Goal: Complete application form

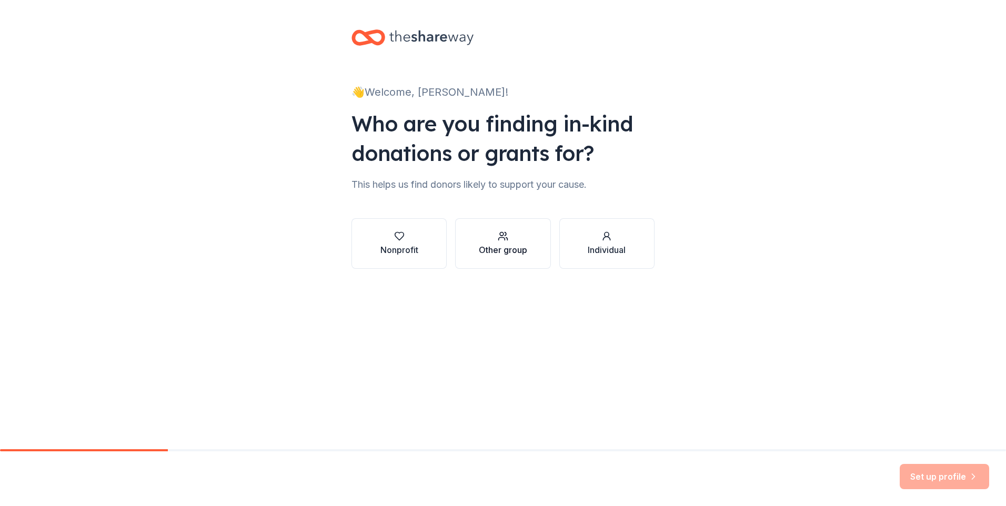
click at [493, 245] on div "Other group" at bounding box center [503, 250] width 48 height 13
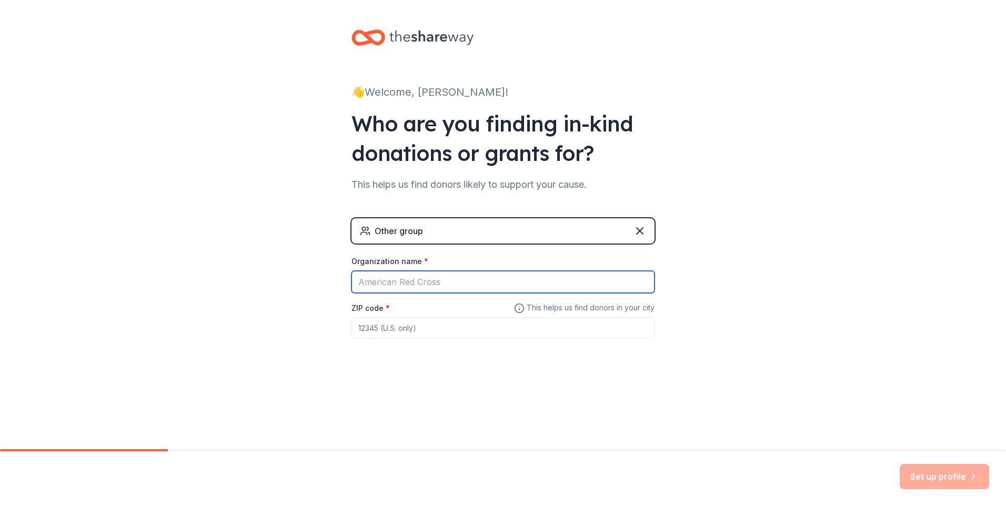
click at [417, 283] on input "Organization name *" at bounding box center [502, 282] width 303 height 22
type input "Laps For Lunches"
click at [371, 327] on input "ZIP code *" at bounding box center [502, 327] width 303 height 21
type input "57332"
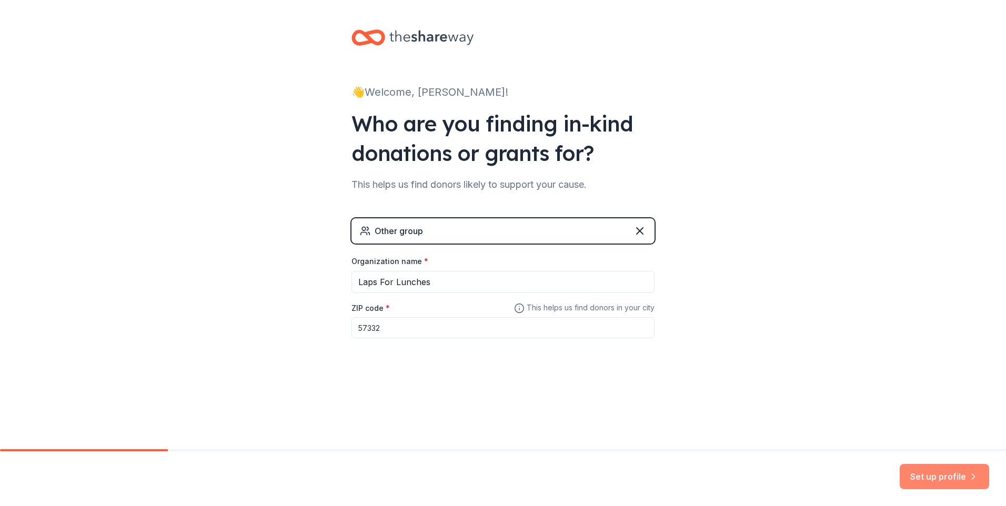
click at [947, 475] on button "Set up profile" at bounding box center [943, 476] width 89 height 25
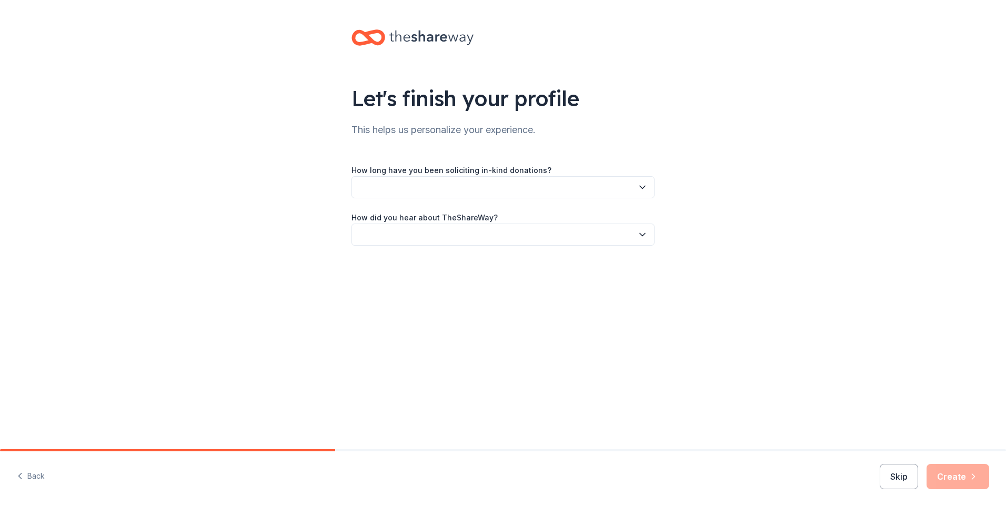
click at [465, 187] on button "button" at bounding box center [502, 187] width 303 height 22
click at [466, 215] on div "This is my first time!" at bounding box center [503, 215] width 298 height 21
click at [442, 230] on button "button" at bounding box center [502, 235] width 303 height 22
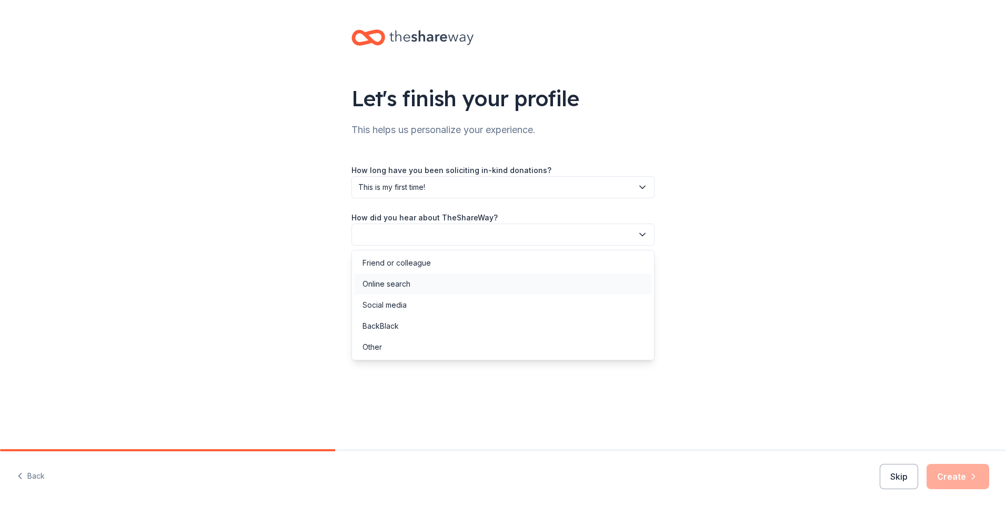
click at [438, 288] on div "Online search" at bounding box center [503, 283] width 298 height 21
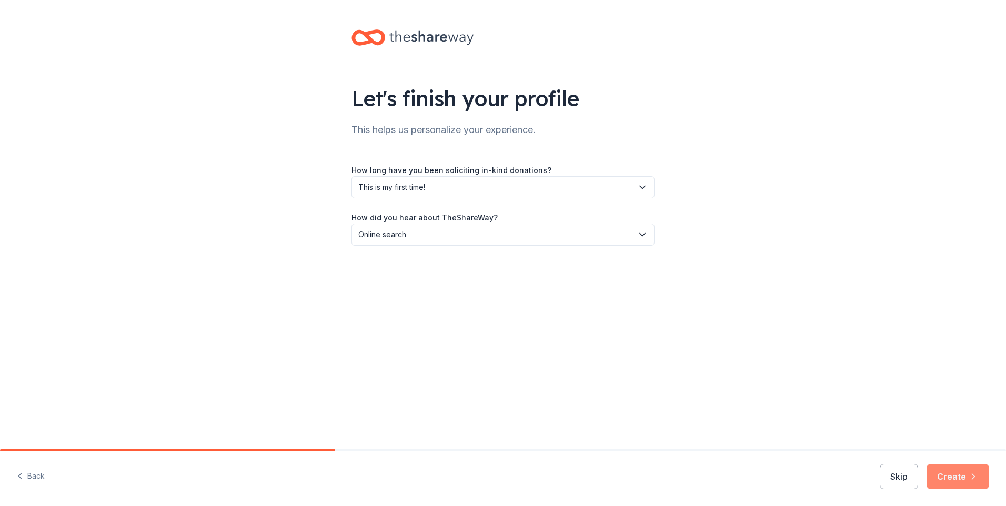
click at [949, 472] on button "Create" at bounding box center [957, 476] width 63 height 25
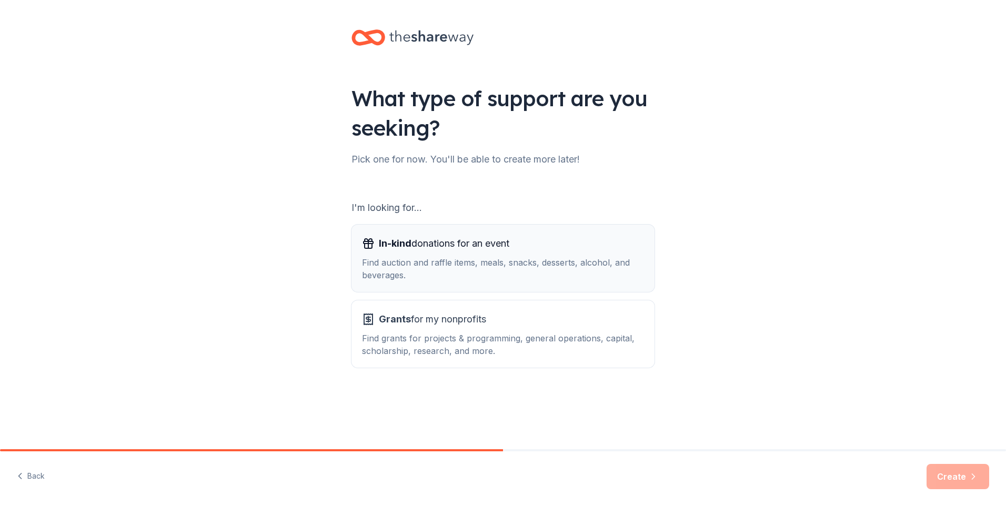
click at [611, 253] on div "In-kind donations for an event Find auction and raffle items, meals, snacks, de…" at bounding box center [503, 258] width 282 height 46
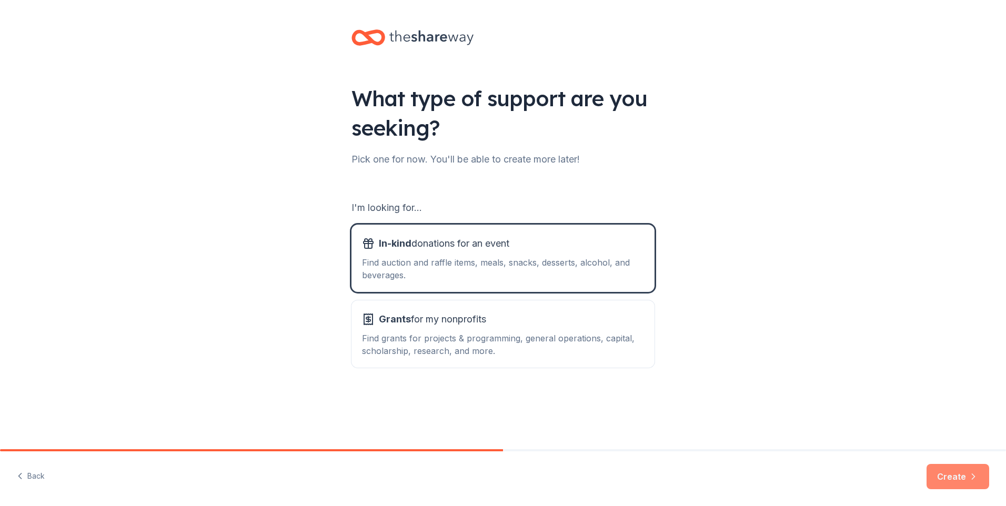
click at [949, 472] on button "Create" at bounding box center [957, 476] width 63 height 25
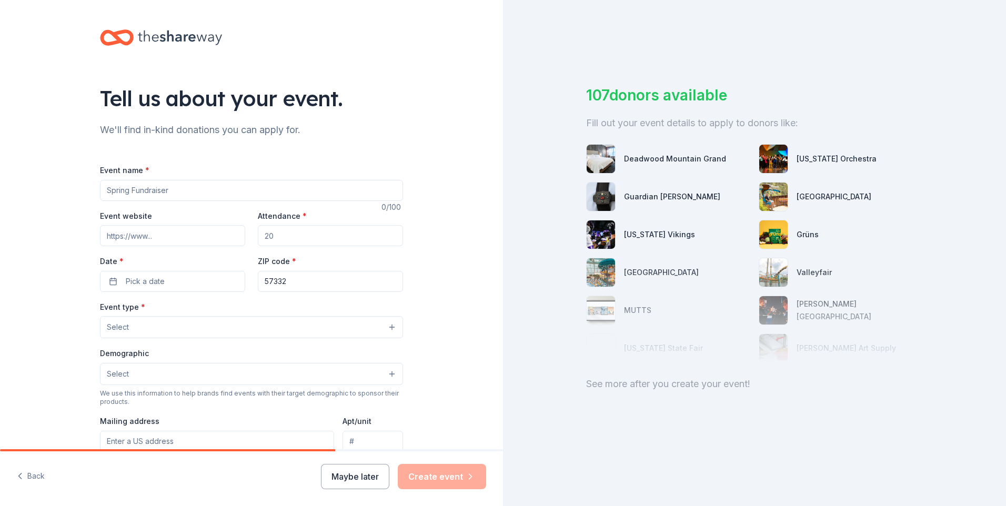
click at [171, 188] on input "Event name *" at bounding box center [251, 190] width 303 height 21
type input "Laps for Lunches"
drag, startPoint x: 334, startPoint y: 231, endPoint x: 321, endPoint y: 231, distance: 13.1
click at [321, 231] on input "Attendance *" at bounding box center [330, 235] width 145 height 21
type input "100"
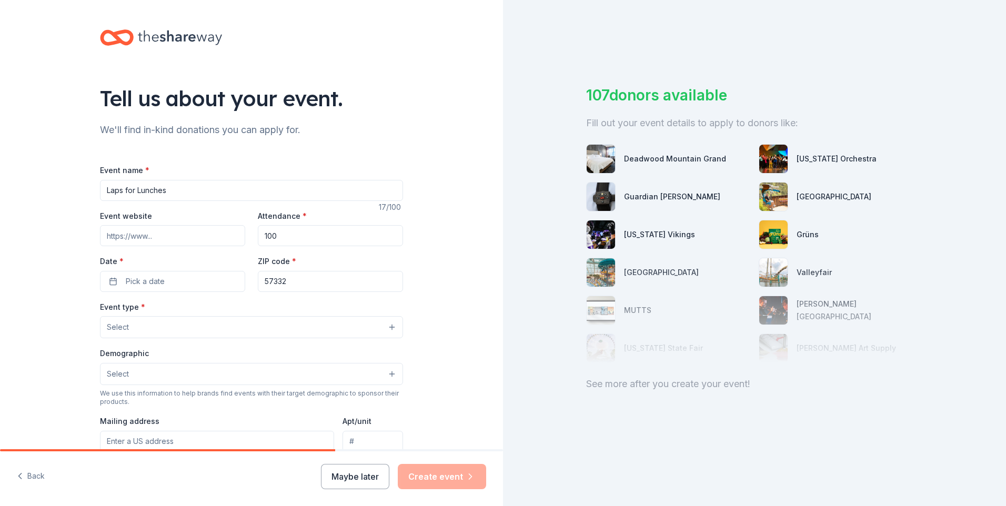
click at [169, 237] on input "Event website" at bounding box center [172, 235] width 145 height 21
paste input "[URL][DOMAIN_NAME]"
type input "[URL][DOMAIN_NAME]"
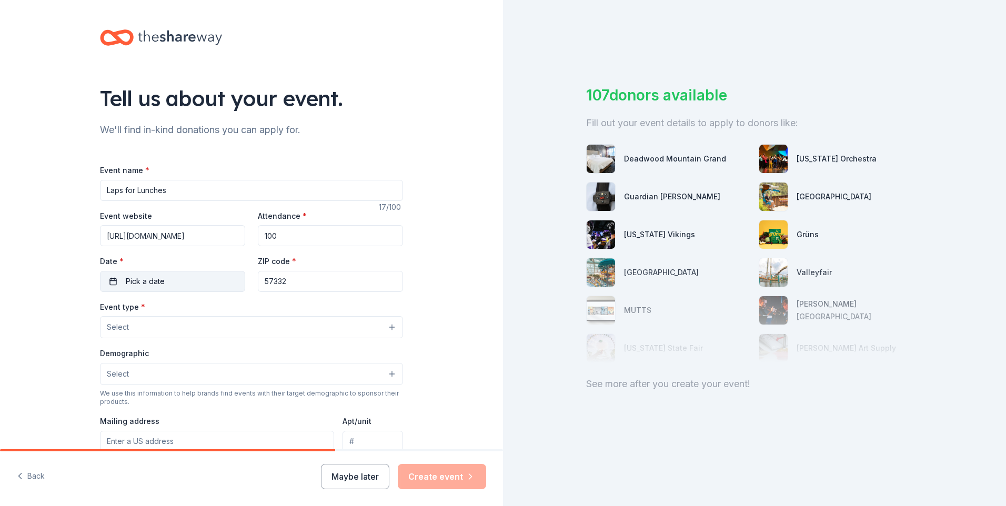
click at [188, 273] on button "Pick a date" at bounding box center [172, 281] width 145 height 21
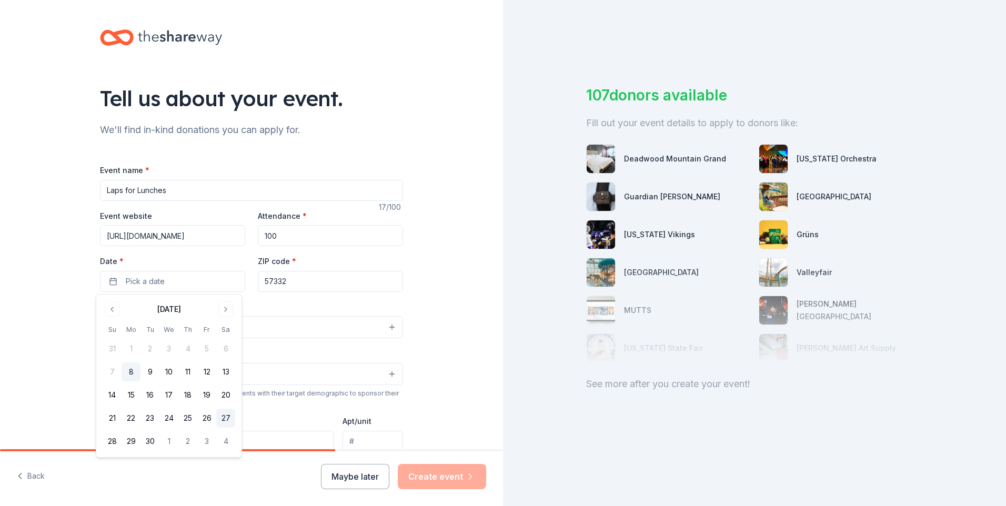
click at [228, 417] on button "27" at bounding box center [225, 418] width 19 height 19
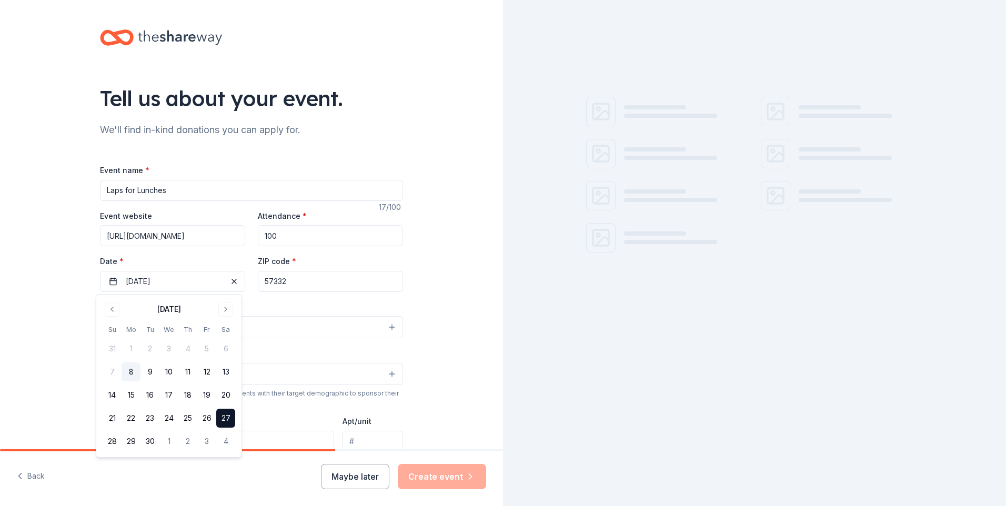
click at [298, 305] on div "Event type * Select" at bounding box center [251, 319] width 303 height 38
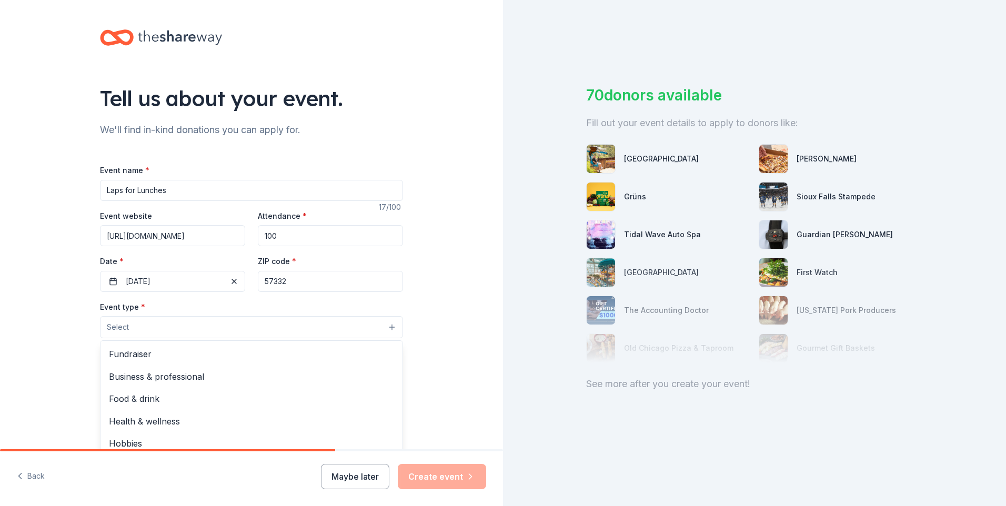
click at [189, 329] on button "Select" at bounding box center [251, 327] width 303 height 22
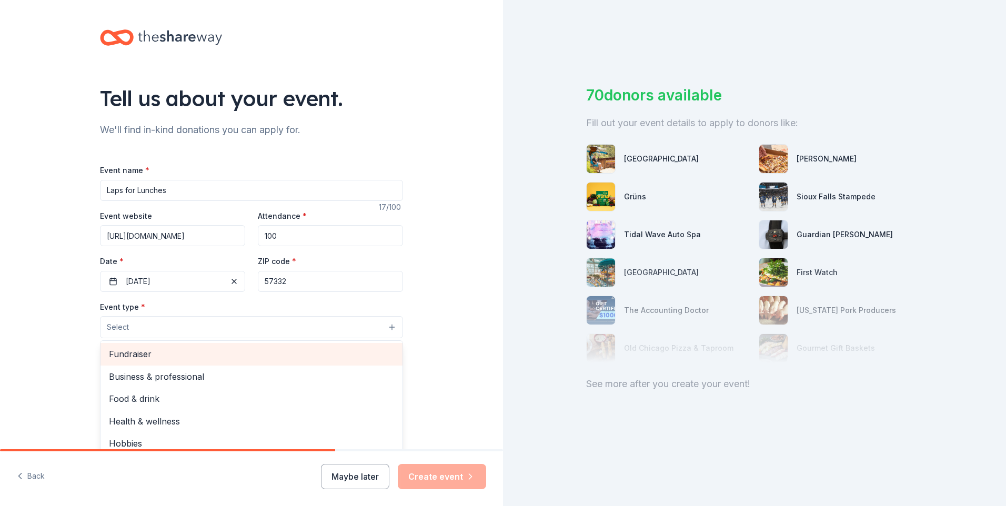
click at [202, 357] on span "Fundraiser" at bounding box center [251, 354] width 285 height 14
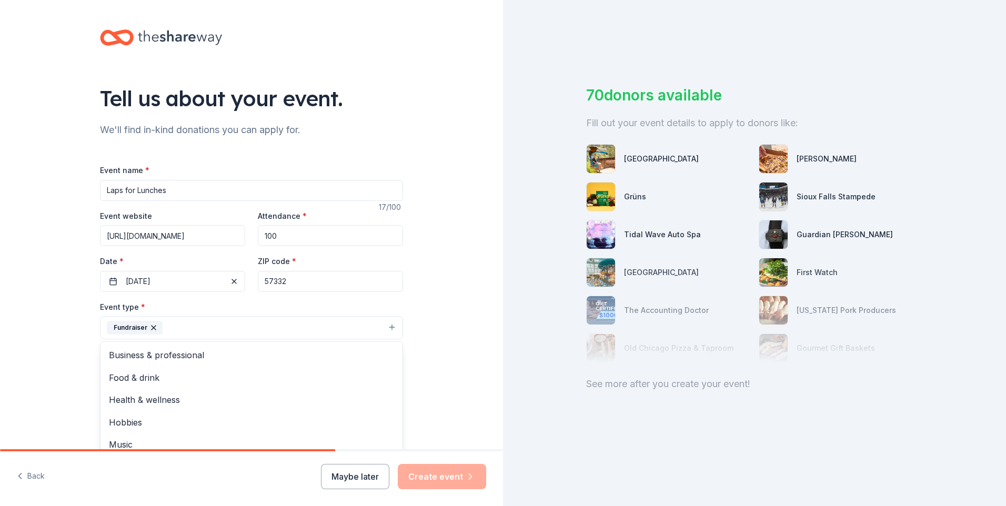
click at [53, 321] on div "Tell us about your event. We'll find in-kind donations you can apply for. Event…" at bounding box center [251, 350] width 503 height 701
click at [182, 374] on button "Select" at bounding box center [251, 375] width 303 height 22
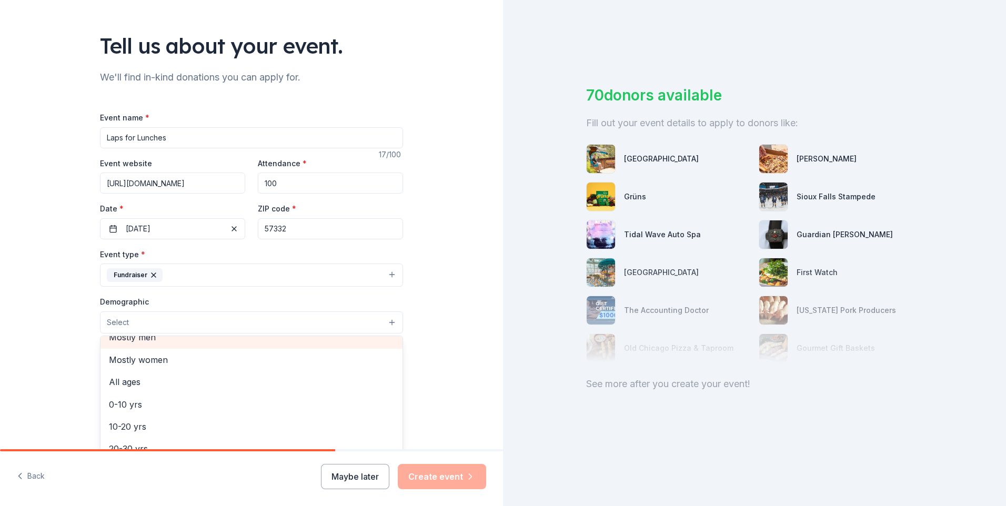
scroll to position [53, 0]
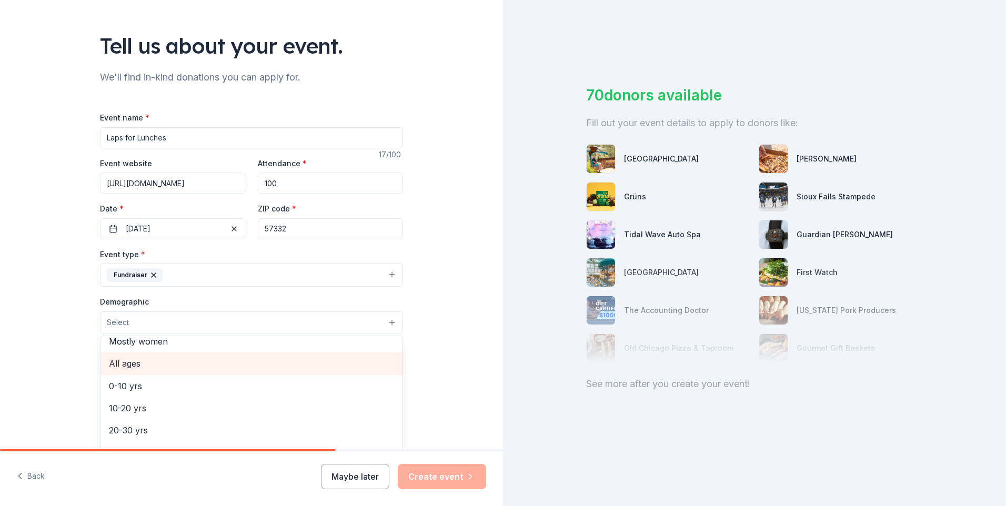
click at [171, 366] on span "All ages" at bounding box center [251, 364] width 285 height 14
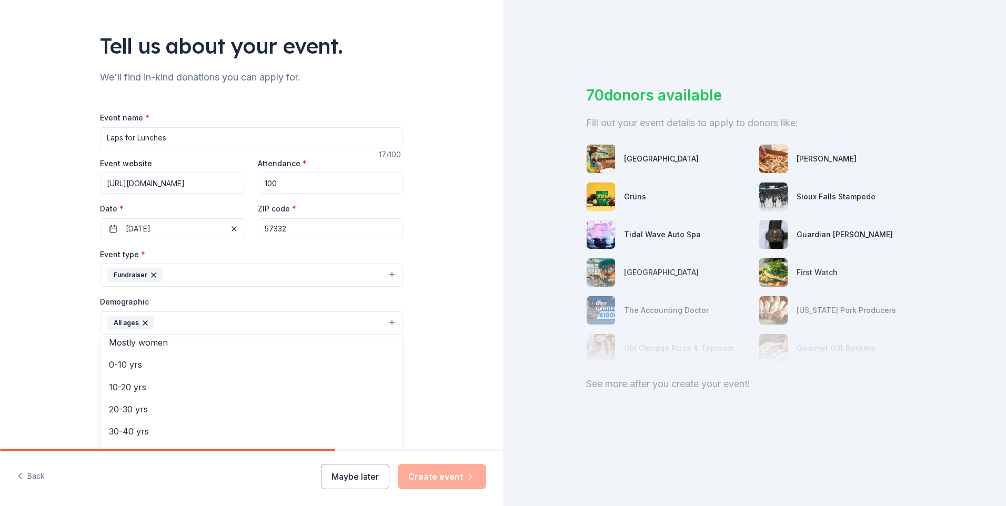
click at [65, 362] on div "Tell us about your event. We'll find in-kind donations you can apply for. Event…" at bounding box center [251, 298] width 503 height 702
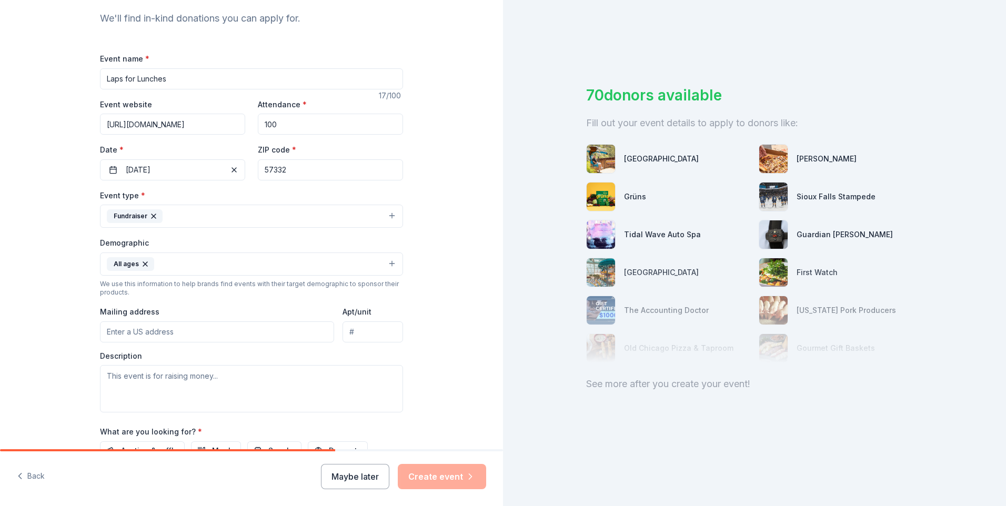
scroll to position [210, 0]
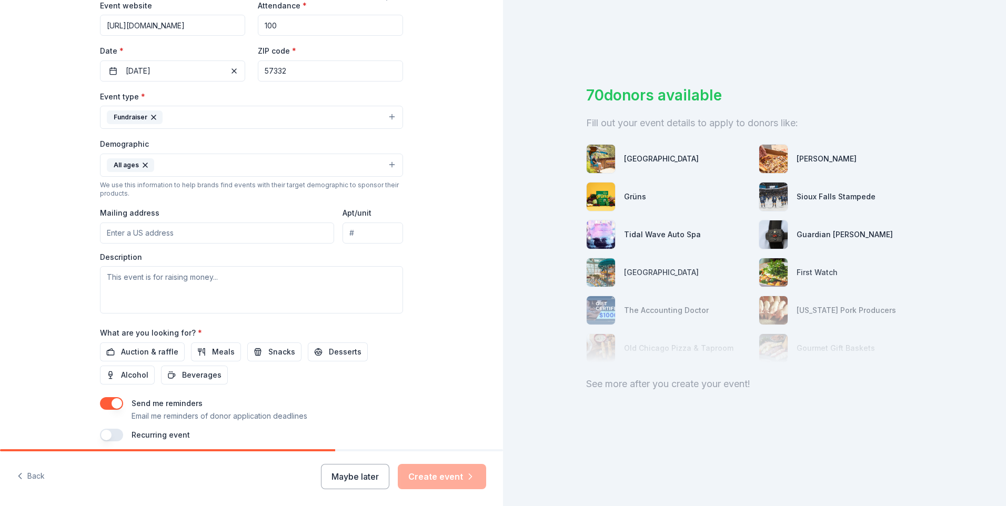
click at [186, 236] on input "Mailing address" at bounding box center [217, 232] width 234 height 21
type input "[STREET_ADDRESS][PERSON_NAME]"
click at [233, 286] on textarea at bounding box center [251, 289] width 303 height 47
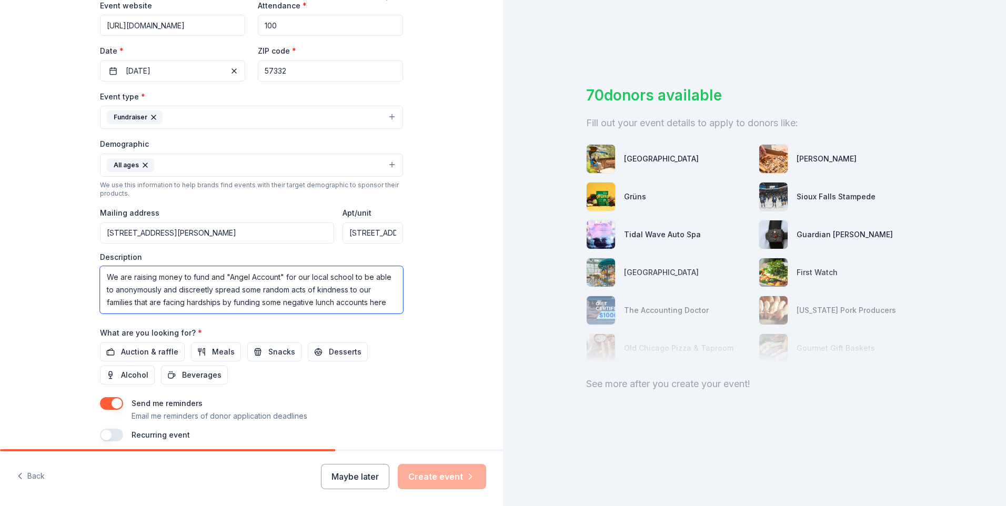
scroll to position [7, 0]
type textarea "We are raising money to fund and "Angel Account" for our local school to be abl…"
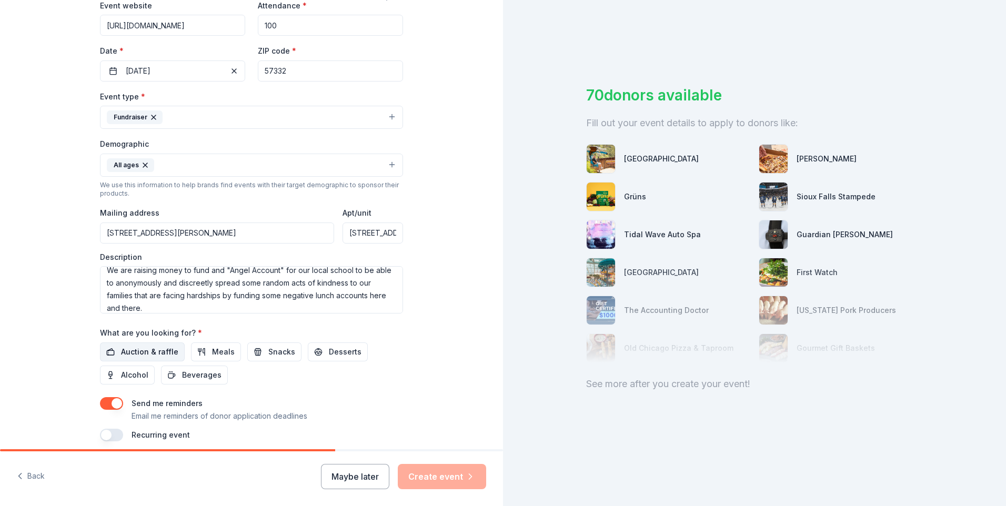
click at [141, 351] on span "Auction & raffle" at bounding box center [149, 352] width 57 height 13
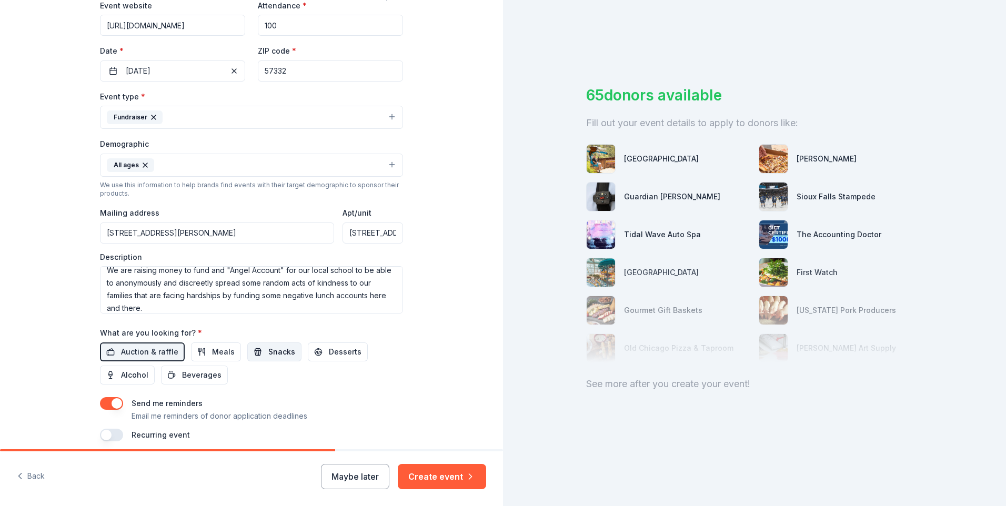
click at [272, 358] on span "Snacks" at bounding box center [281, 352] width 27 height 13
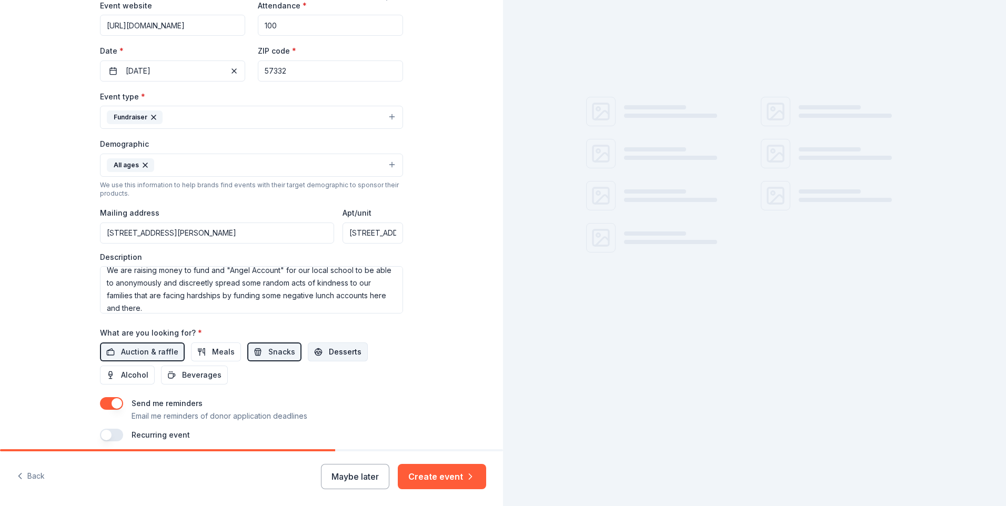
click at [333, 356] on span "Desserts" at bounding box center [345, 352] width 33 height 13
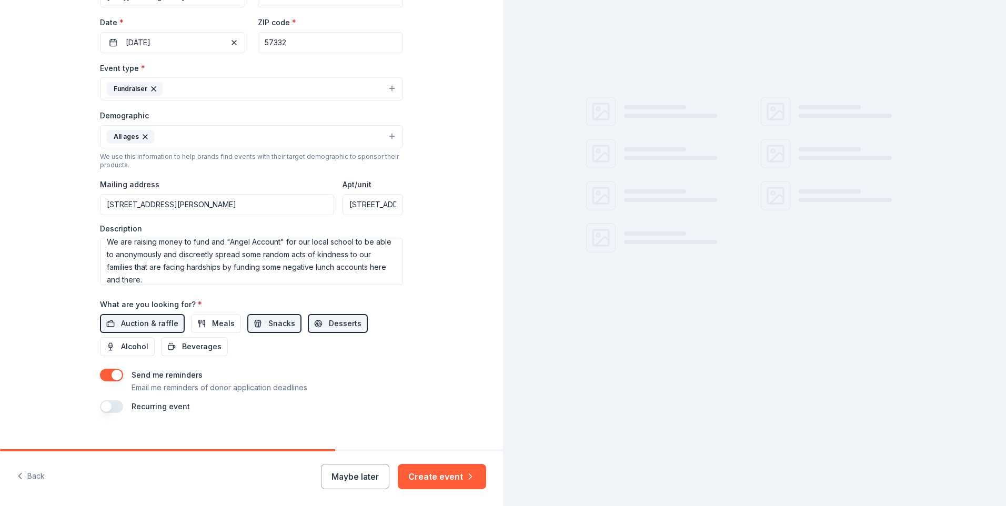
scroll to position [253, 0]
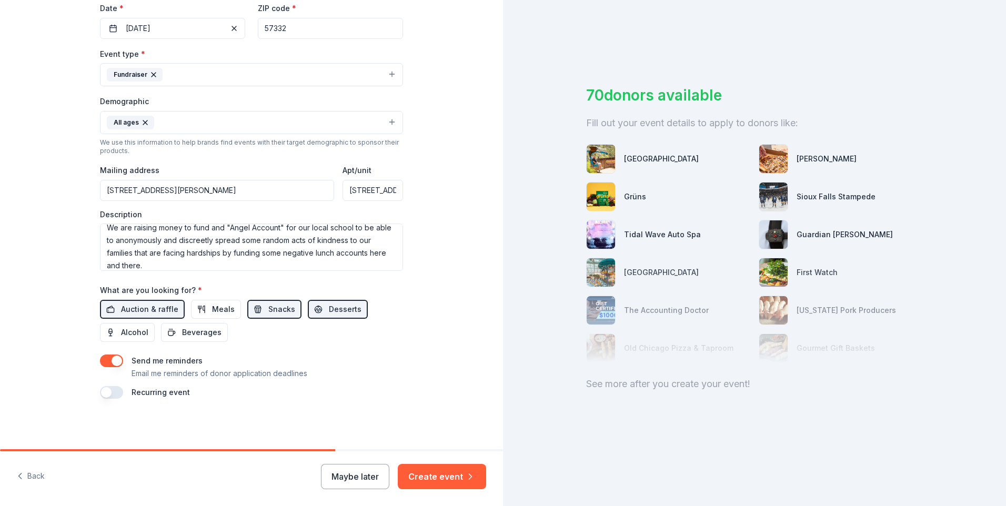
click at [110, 392] on button "button" at bounding box center [111, 392] width 23 height 13
click at [440, 480] on button "Create event" at bounding box center [442, 476] width 88 height 25
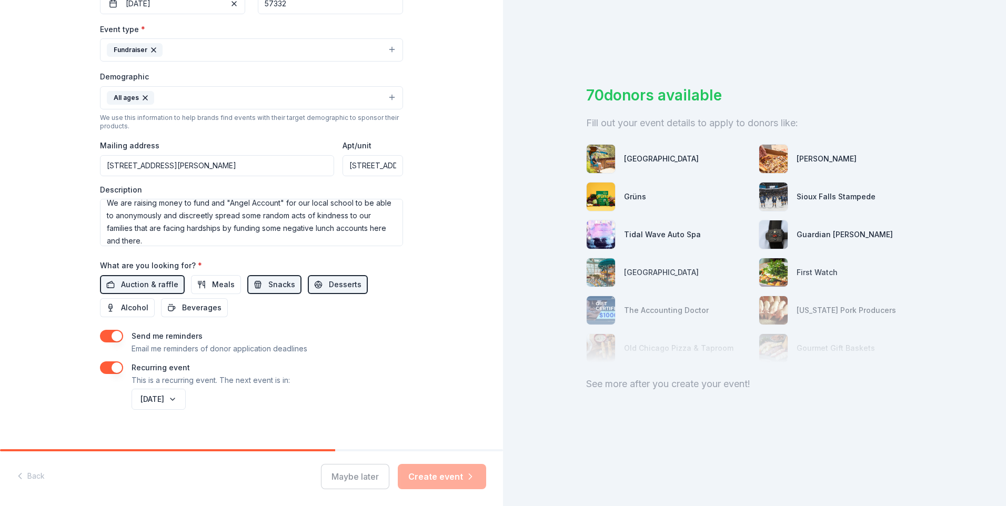
scroll to position [291, 0]
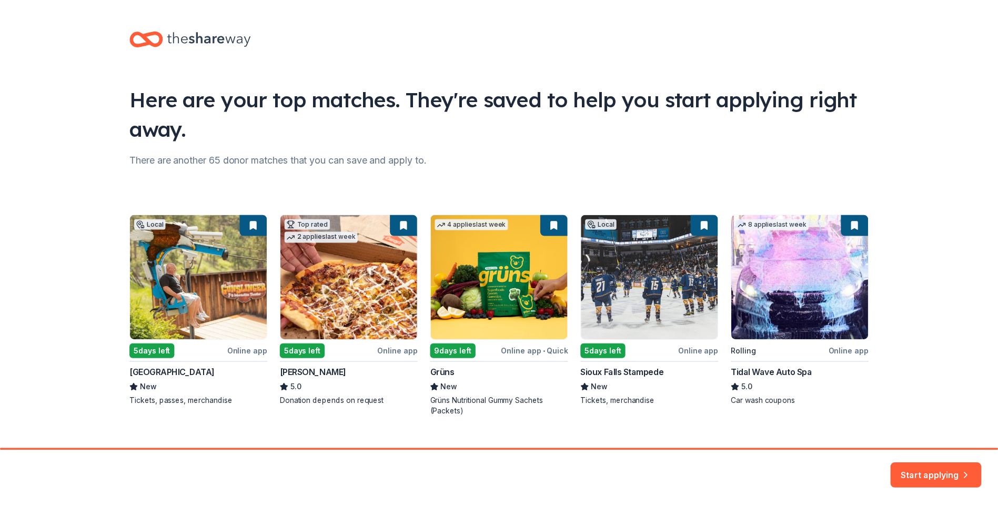
scroll to position [18, 0]
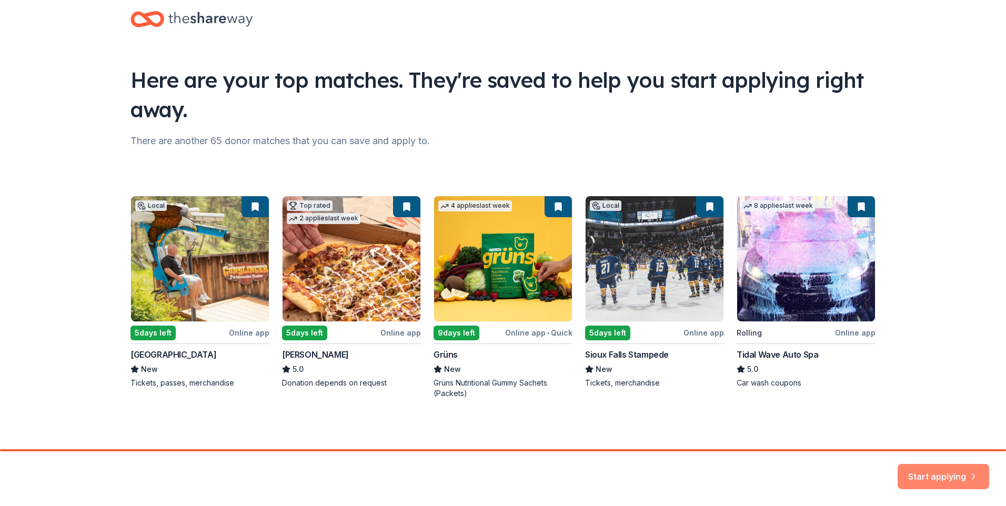
click at [922, 474] on button "Start applying" at bounding box center [943, 470] width 92 height 25
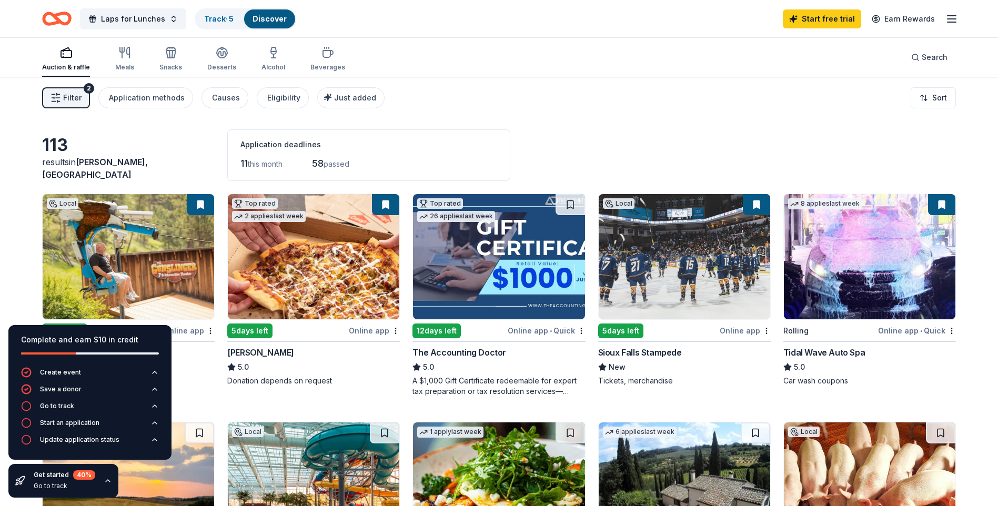
click at [200, 208] on button at bounding box center [200, 204] width 27 height 21
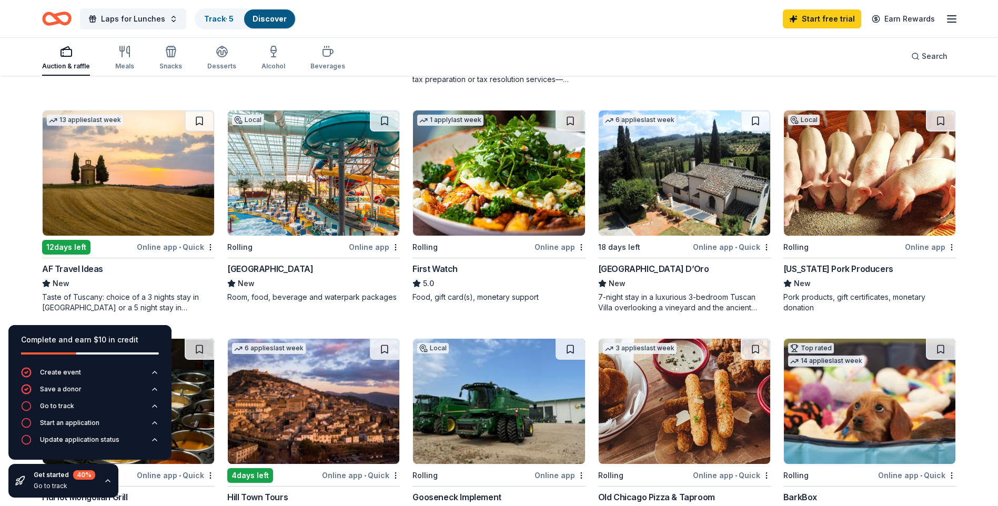
scroll to position [286, 0]
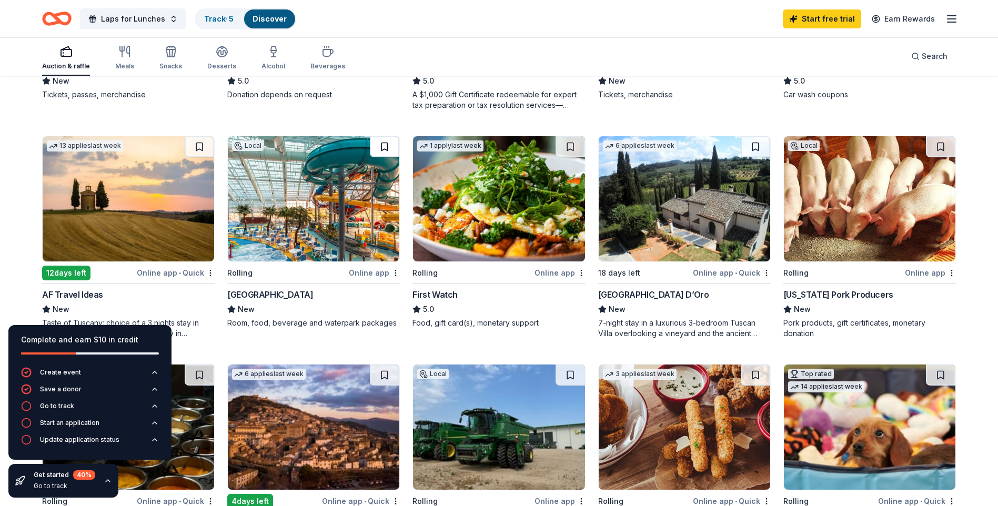
click at [384, 149] on button at bounding box center [384, 146] width 29 height 21
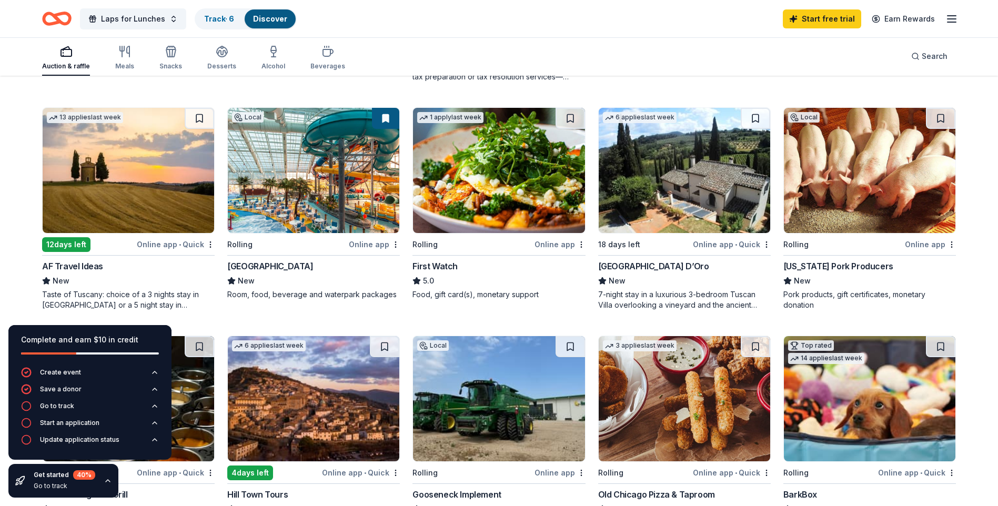
scroll to position [339, 0]
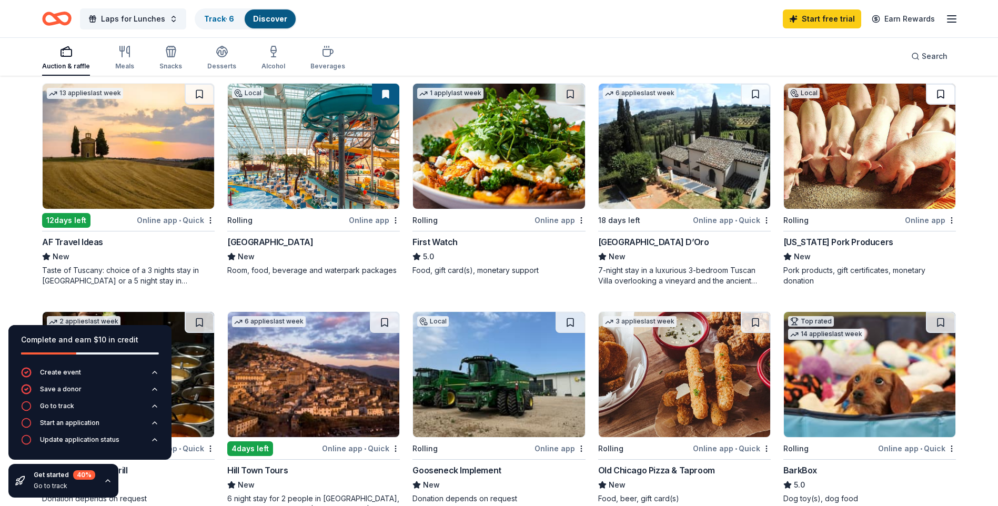
click at [939, 94] on button at bounding box center [940, 94] width 29 height 21
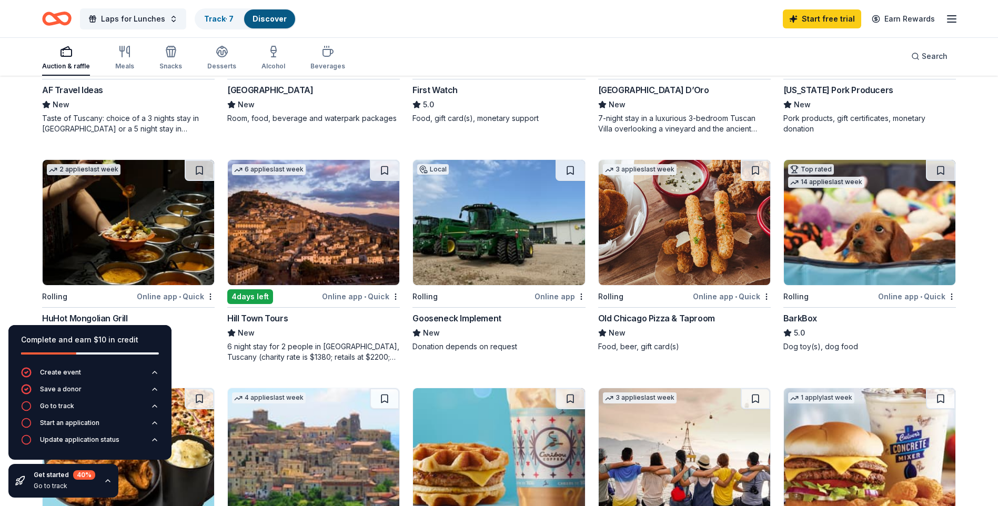
scroll to position [496, 0]
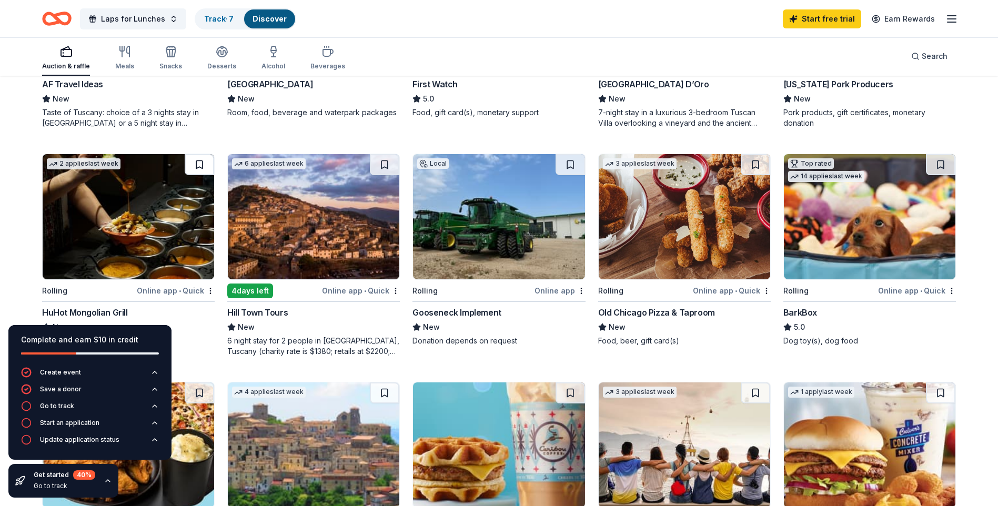
click at [196, 168] on button at bounding box center [199, 164] width 29 height 21
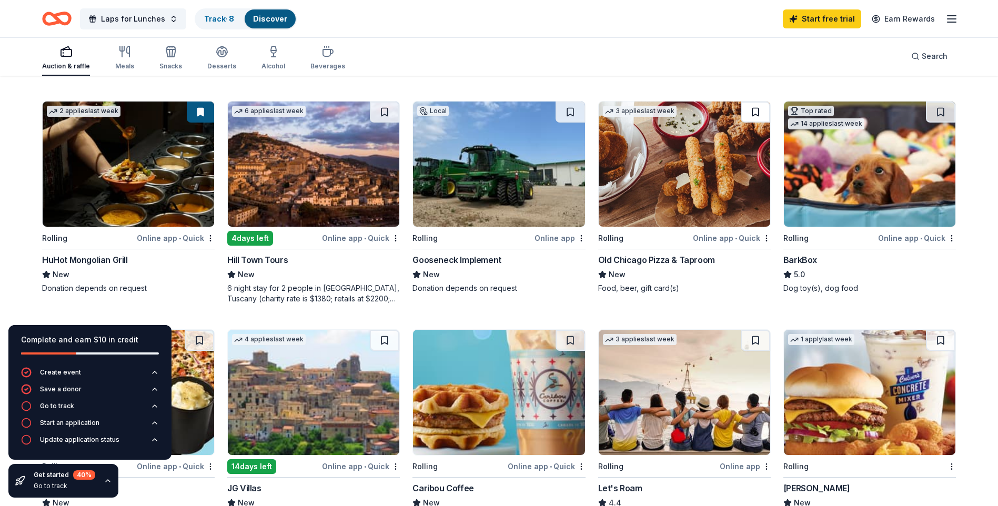
click at [746, 113] on button at bounding box center [755, 112] width 29 height 21
click at [948, 110] on button at bounding box center [940, 112] width 29 height 21
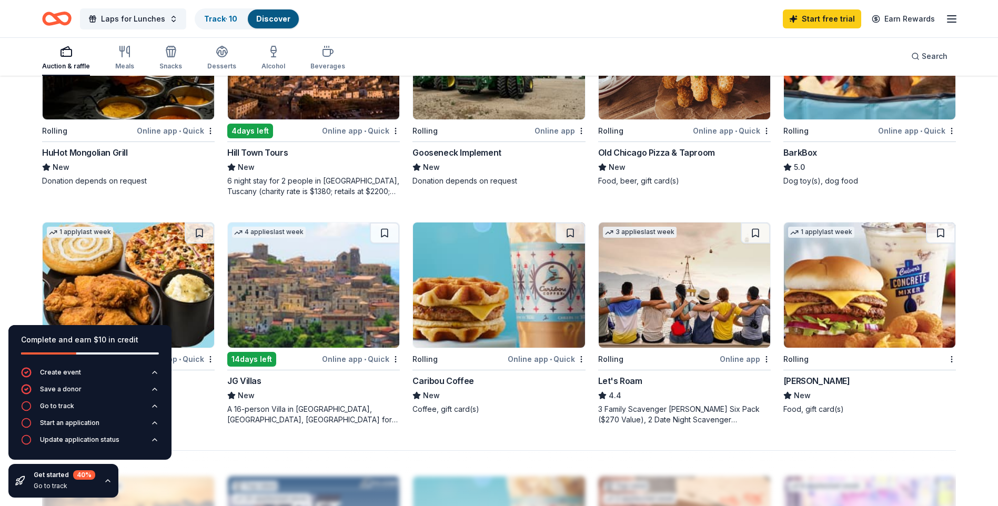
scroll to position [812, 0]
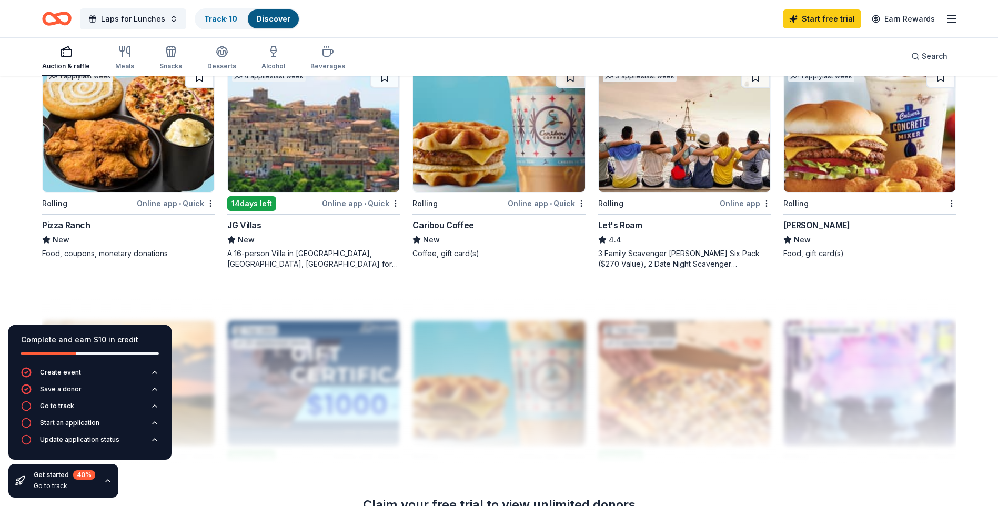
click at [195, 84] on button at bounding box center [199, 77] width 29 height 21
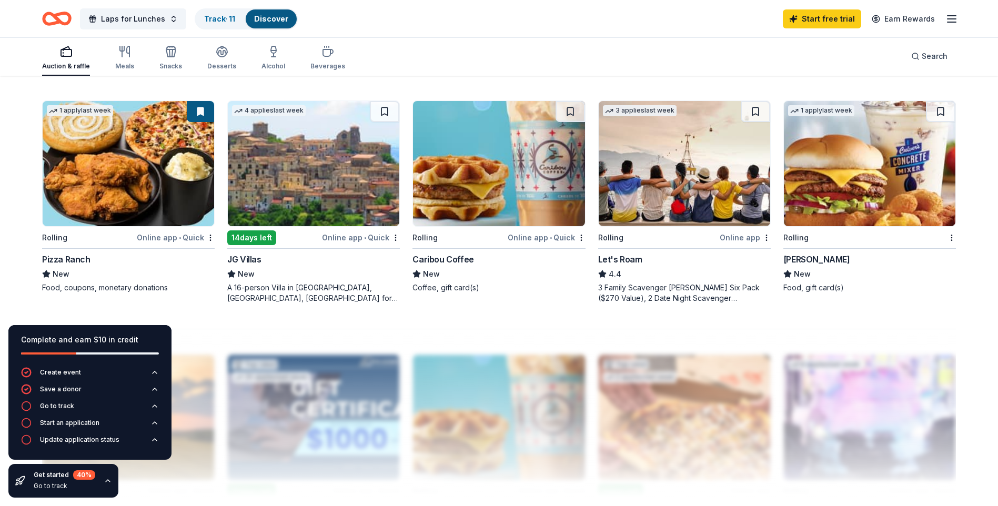
scroll to position [759, 0]
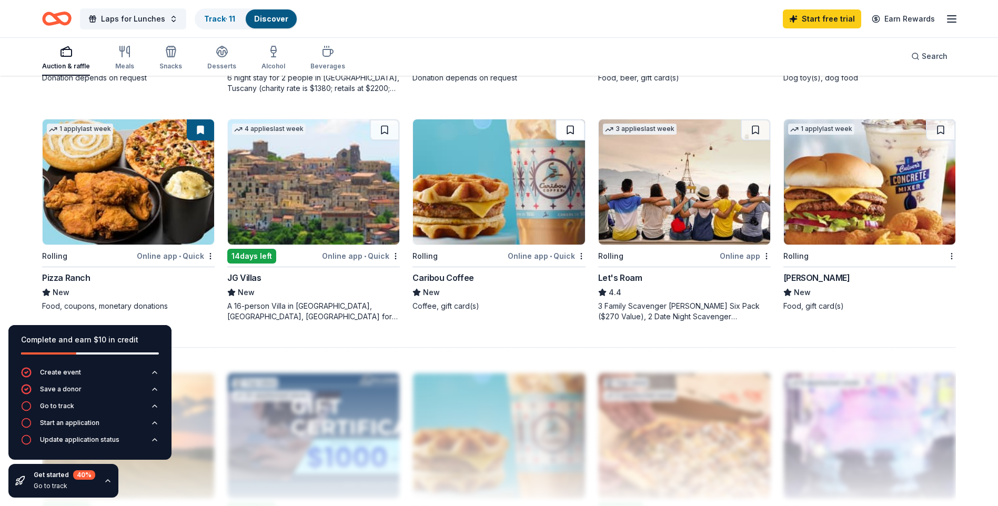
click at [579, 131] on button at bounding box center [569, 129] width 29 height 21
click at [941, 133] on button at bounding box center [940, 129] width 29 height 21
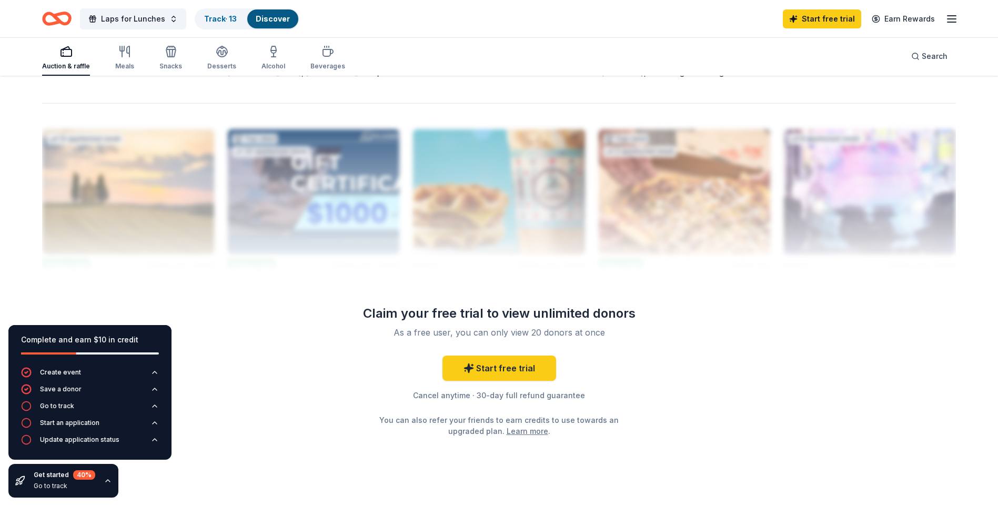
scroll to position [1022, 0]
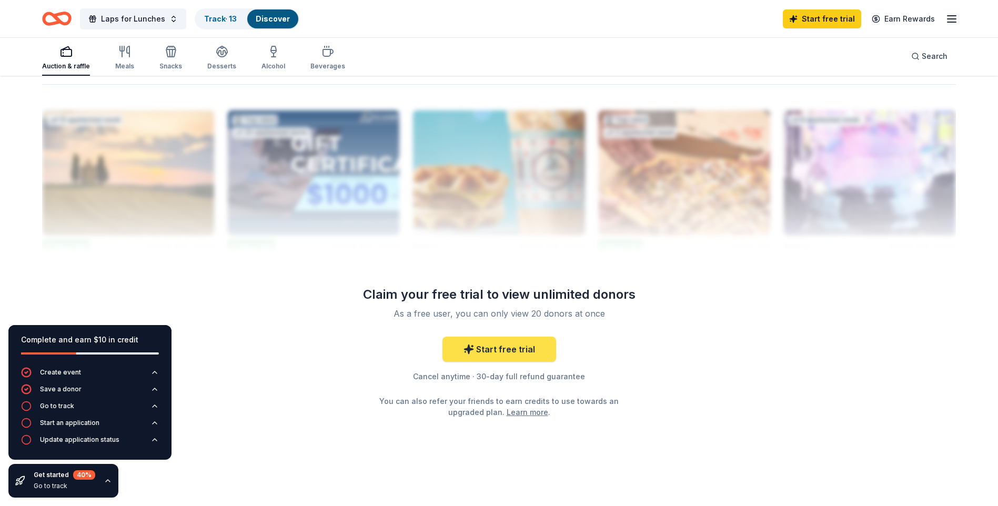
click at [496, 352] on link "Start free trial" at bounding box center [499, 349] width 114 height 25
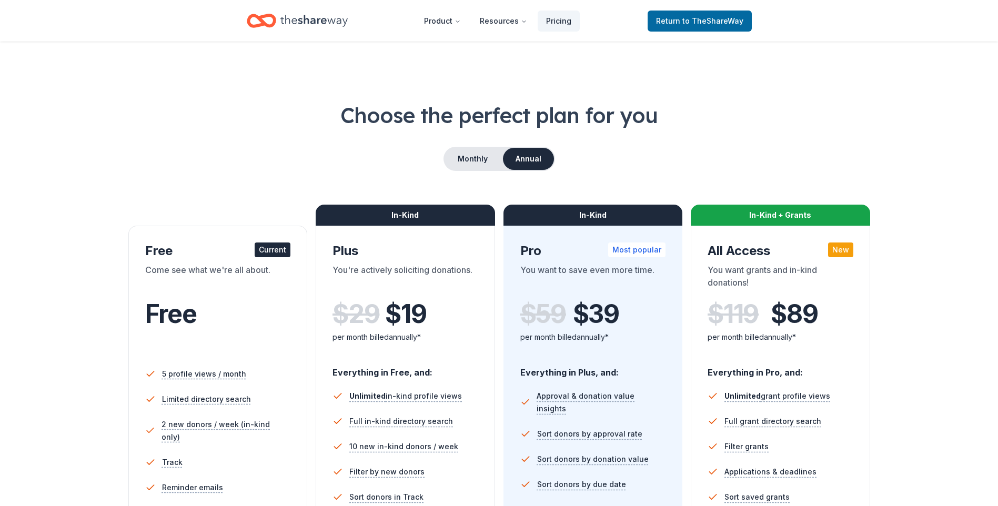
click at [188, 291] on div "Come see what we're all about." at bounding box center [218, 277] width 146 height 29
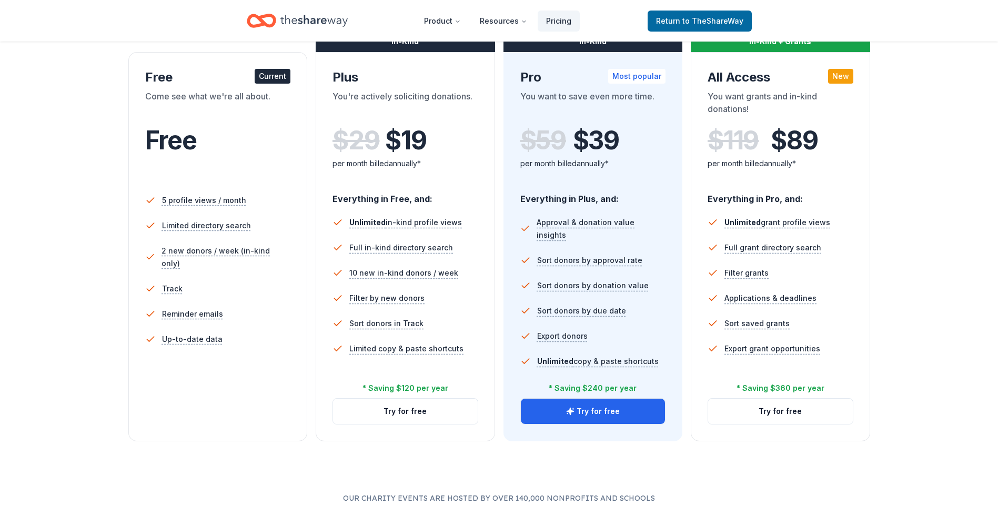
scroll to position [53, 0]
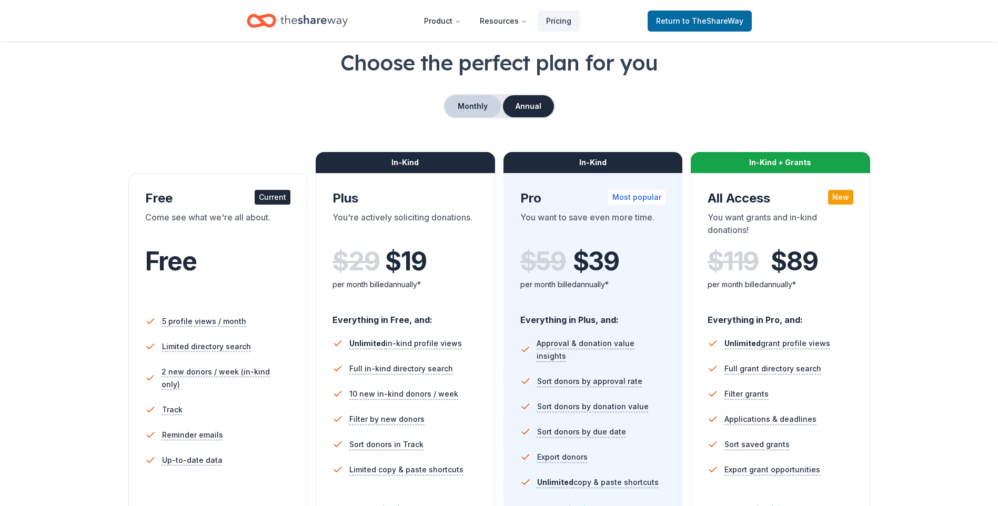
click at [472, 107] on button "Monthly" at bounding box center [472, 106] width 56 height 22
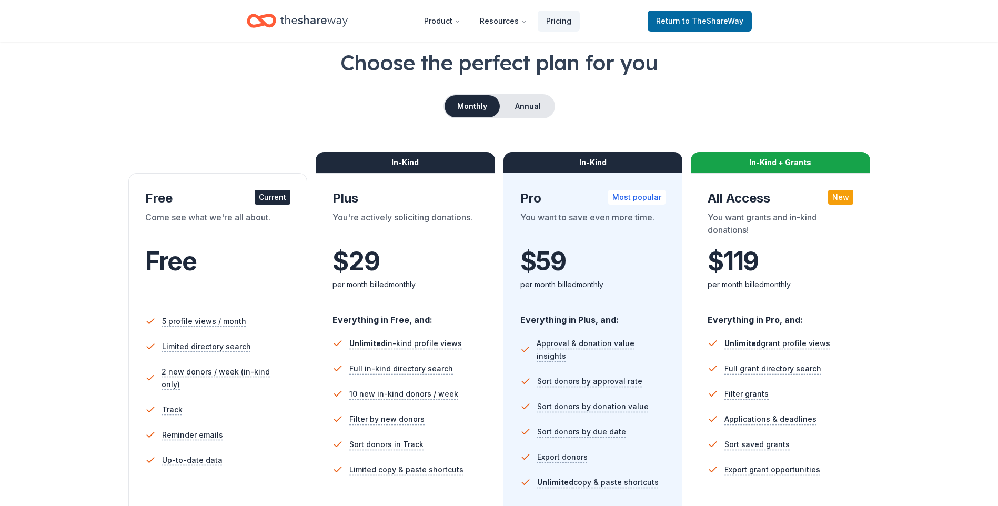
click at [501, 100] on div "Monthly Annual" at bounding box center [498, 106] width 111 height 24
click at [520, 104] on button "Annual" at bounding box center [528, 106] width 52 height 22
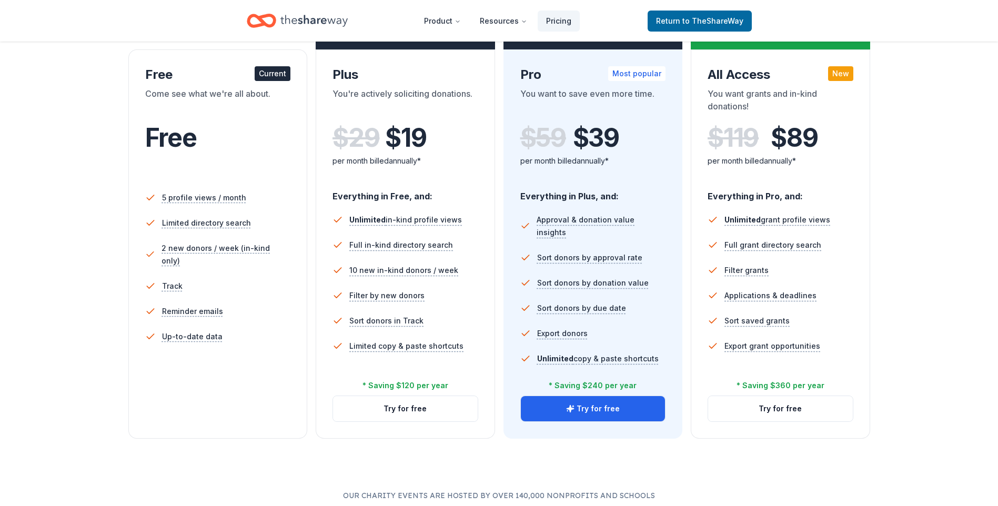
scroll to position [263, 0]
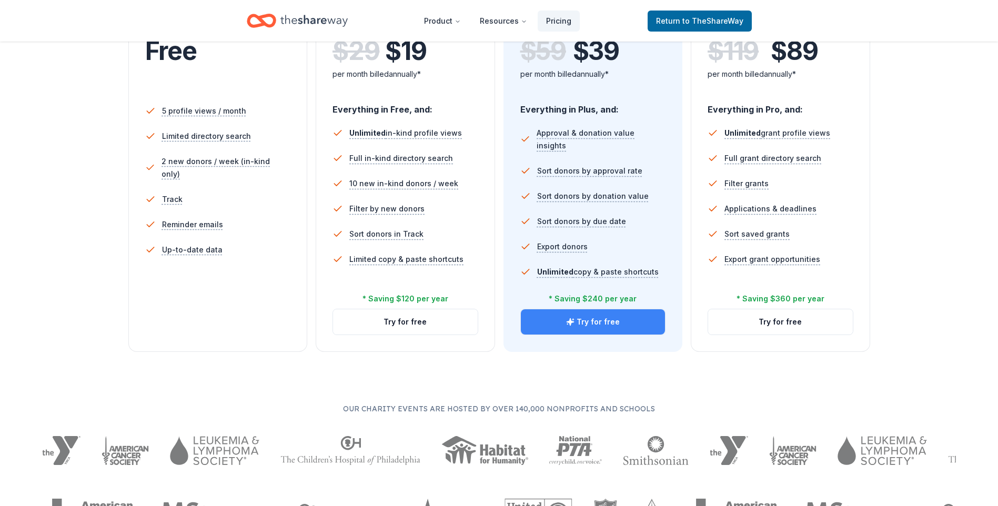
click at [595, 324] on button "Try for free" at bounding box center [593, 321] width 145 height 25
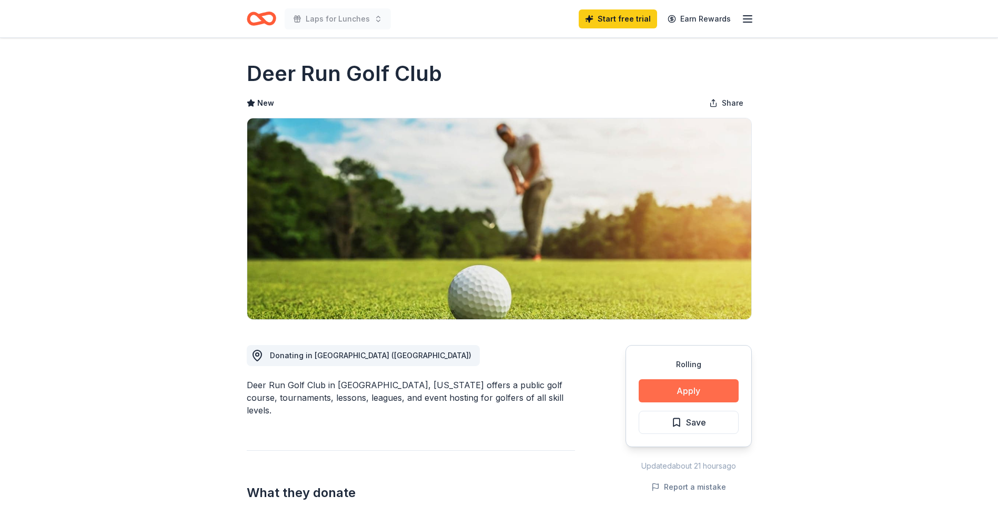
click at [697, 389] on button "Apply" at bounding box center [688, 390] width 100 height 23
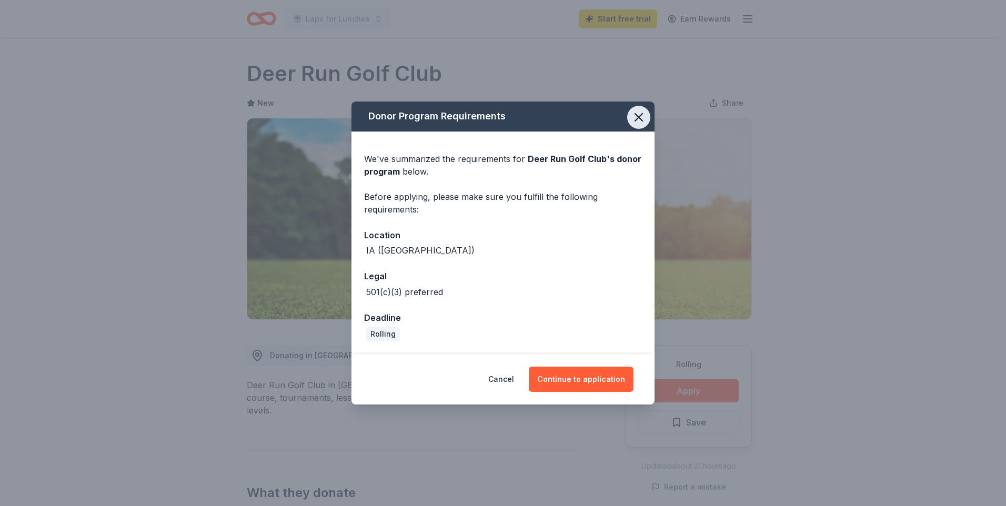
click at [640, 121] on icon "button" at bounding box center [638, 117] width 15 height 15
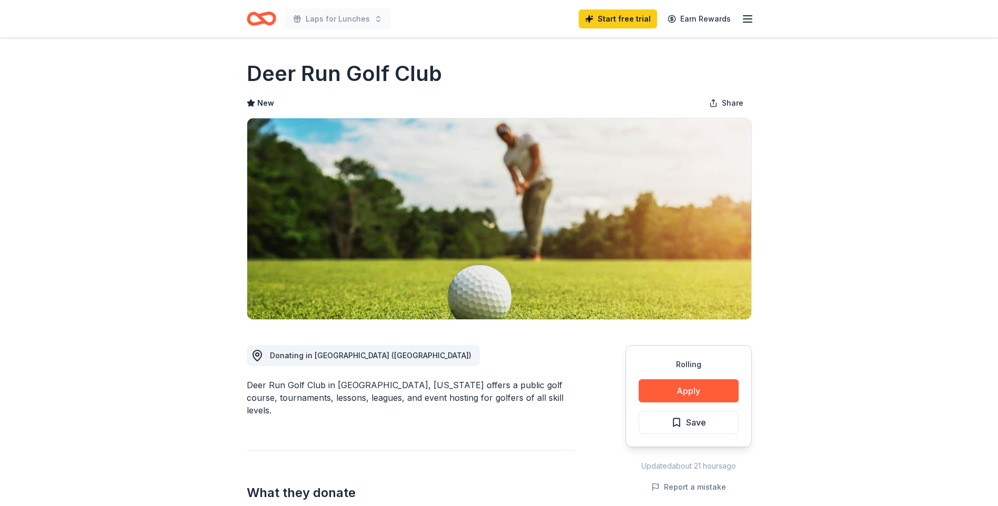
click at [756, 21] on div "Laps for Lunches Start free trial Earn Rewards" at bounding box center [499, 18] width 539 height 37
click at [748, 18] on icon "button" at bounding box center [747, 19] width 13 height 13
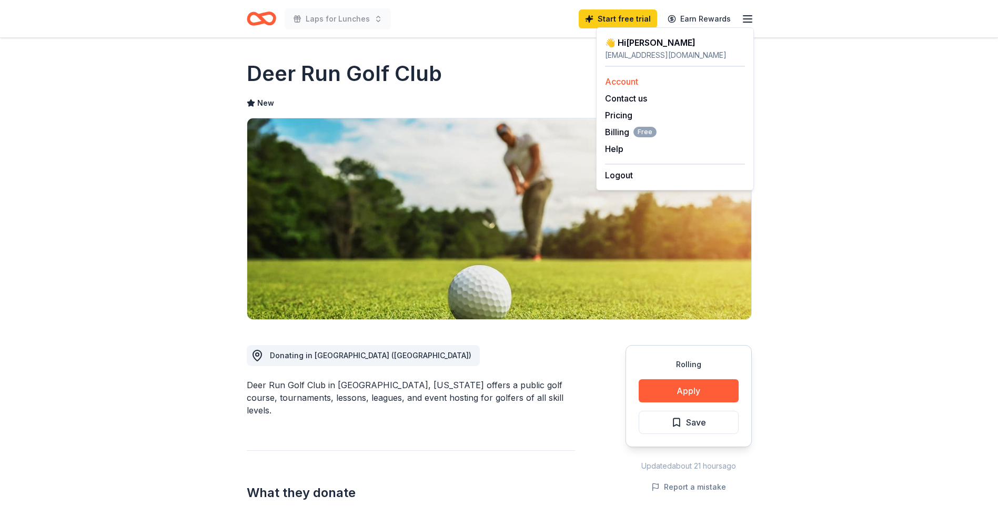
click at [638, 79] on link "Account" at bounding box center [621, 81] width 33 height 11
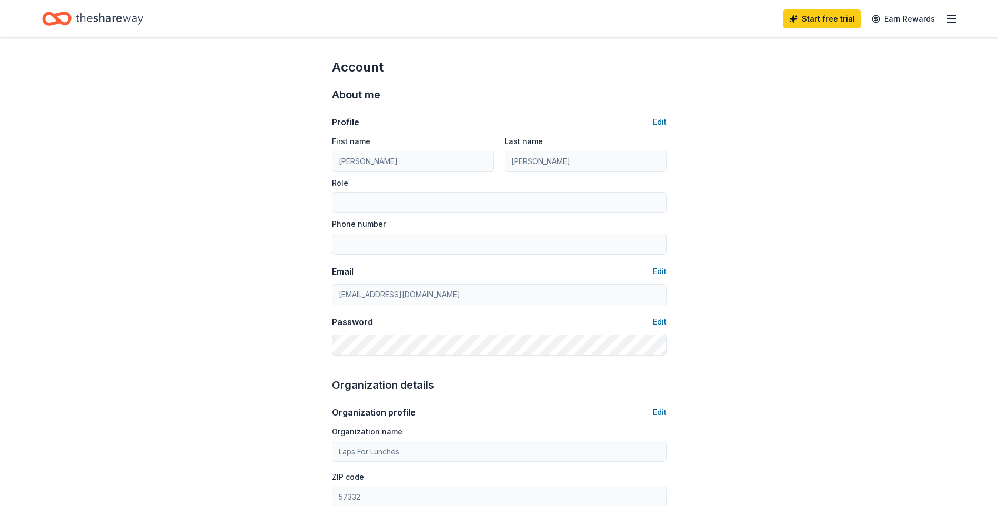
click at [94, 11] on icon "Home" at bounding box center [109, 19] width 67 height 22
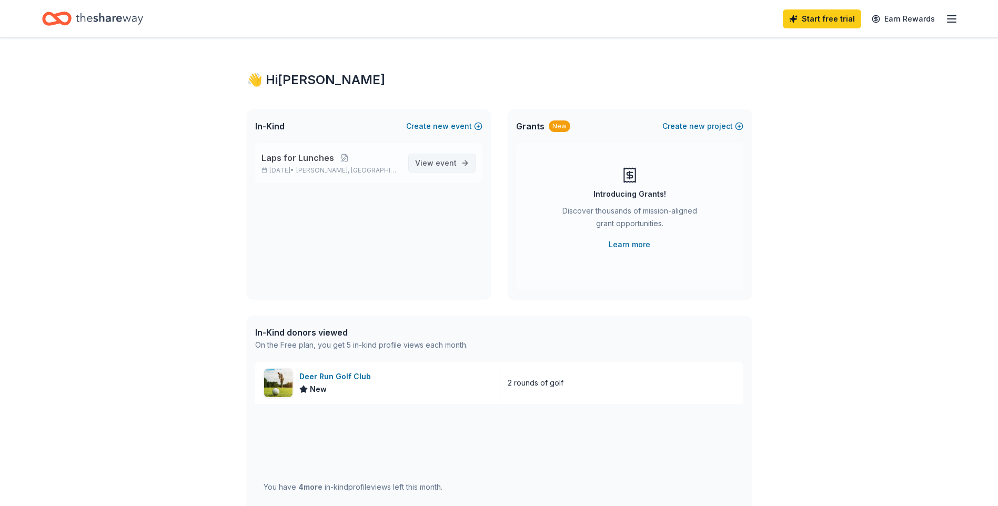
click at [462, 166] on link "View event" at bounding box center [442, 163] width 68 height 19
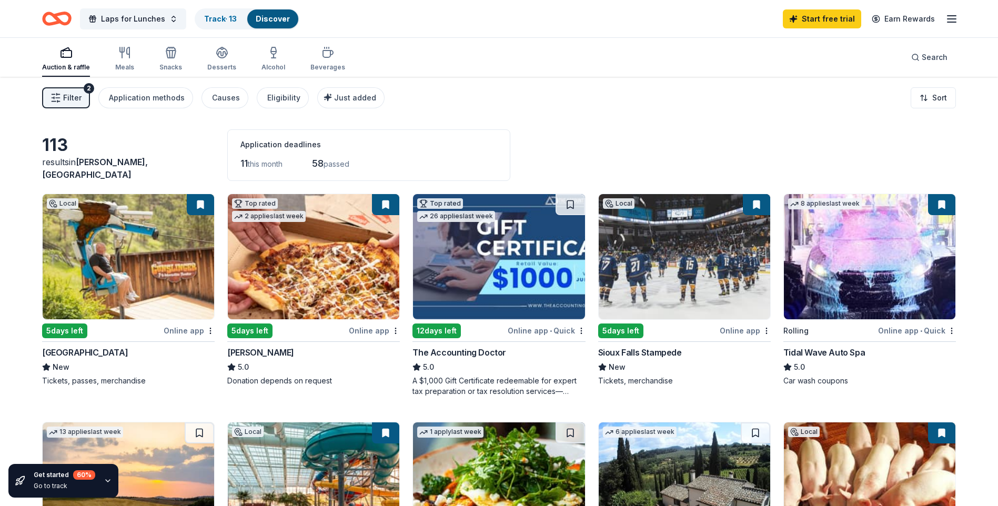
scroll to position [53, 0]
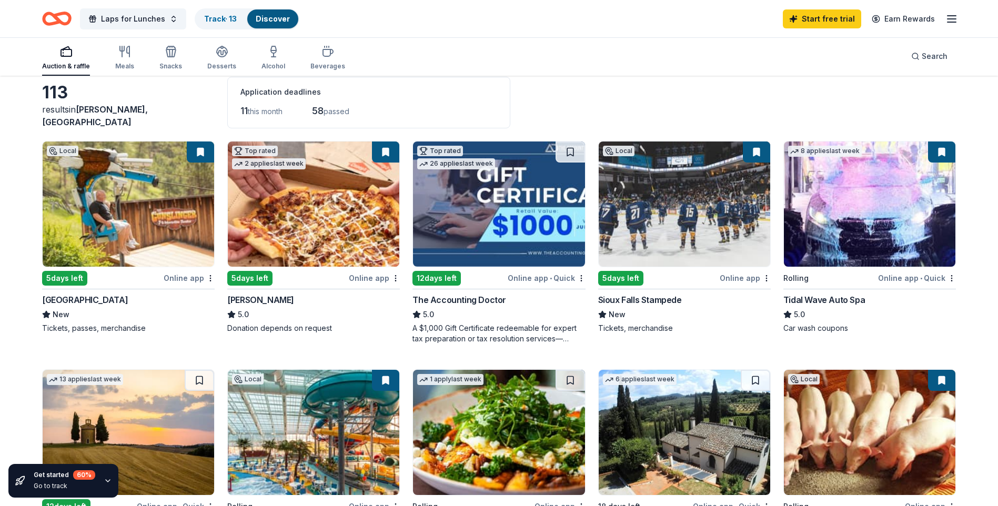
click at [306, 241] on img at bounding box center [313, 203] width 171 height 125
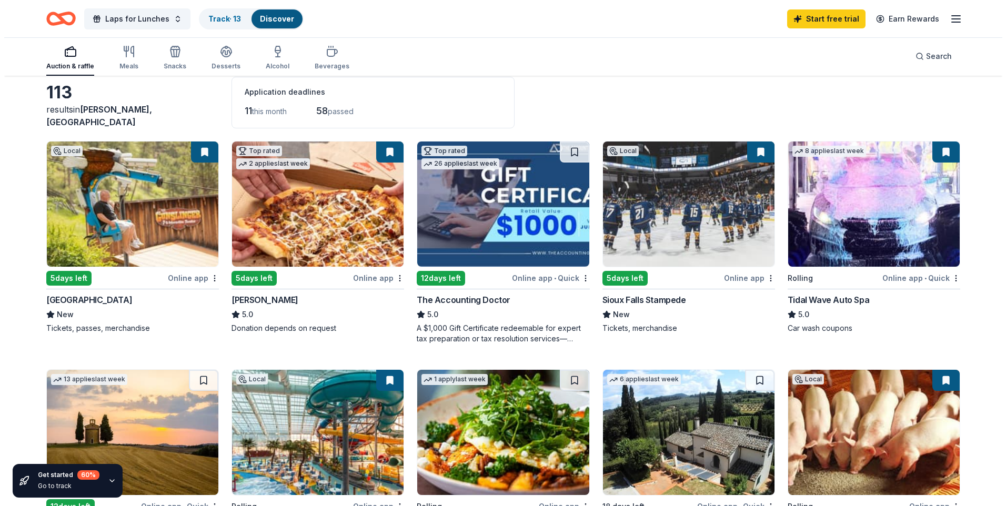
scroll to position [0, 0]
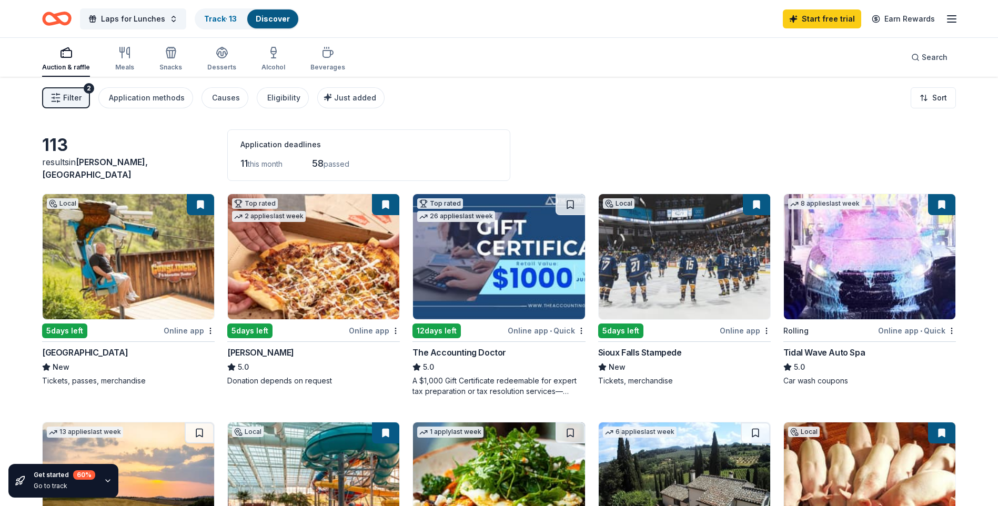
click at [64, 91] on button "Filter 2" at bounding box center [66, 97] width 48 height 21
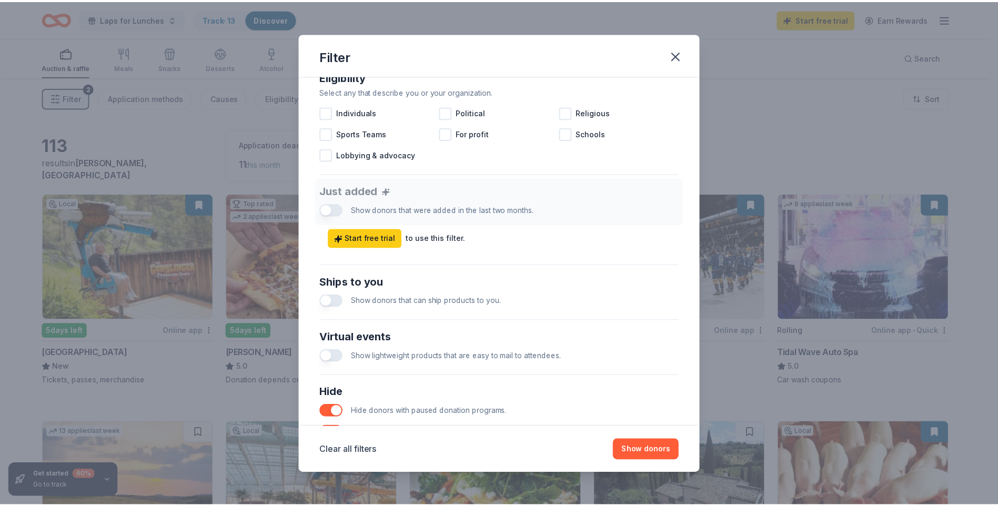
scroll to position [413, 0]
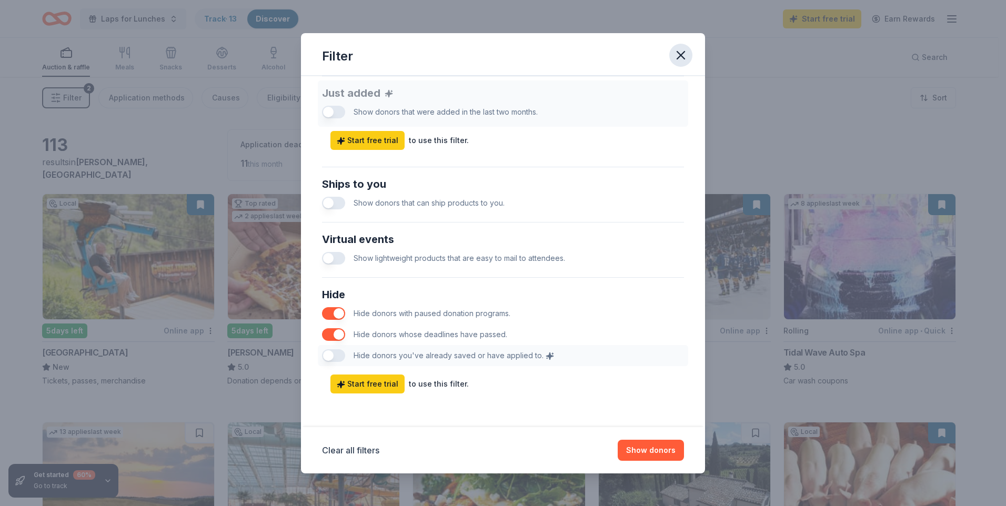
click at [682, 54] on icon "button" at bounding box center [680, 55] width 7 height 7
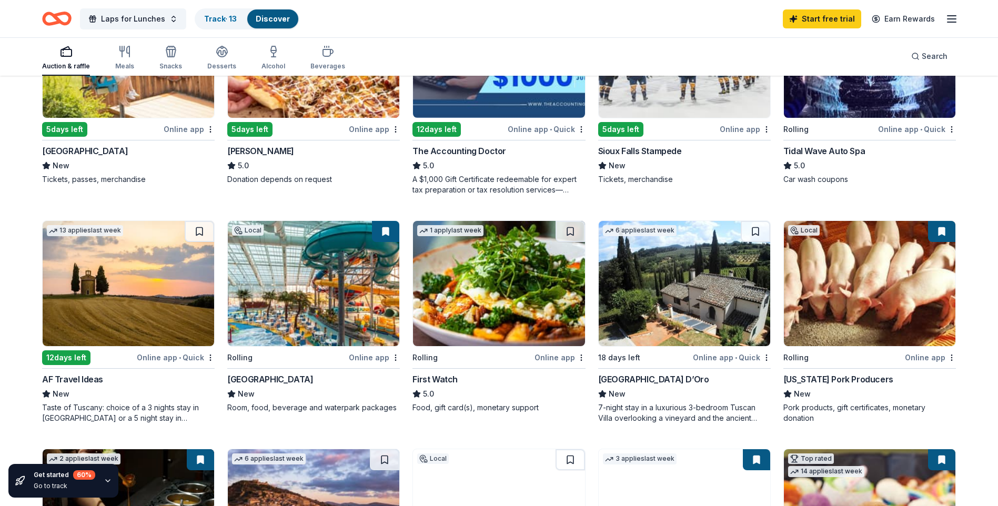
scroll to position [128, 0]
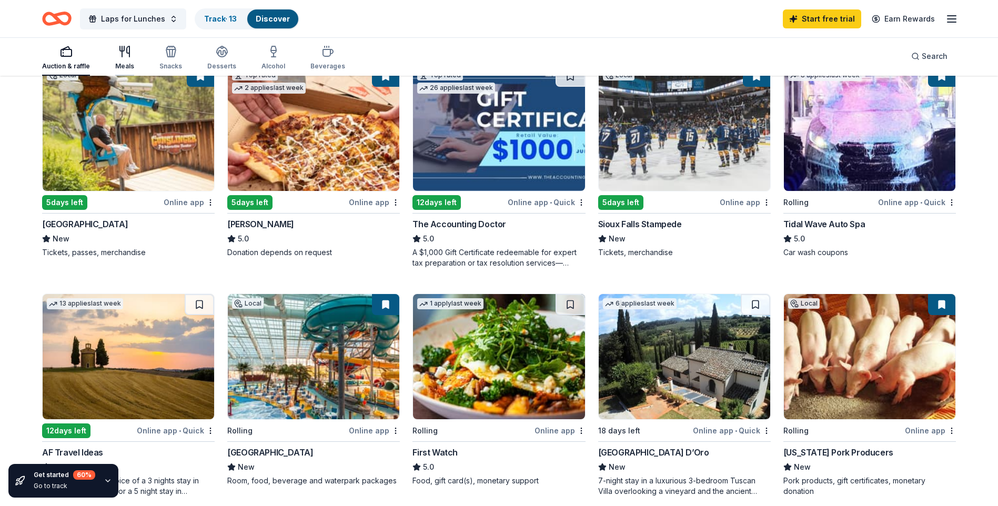
click at [118, 53] on icon "button" at bounding box center [124, 51] width 13 height 13
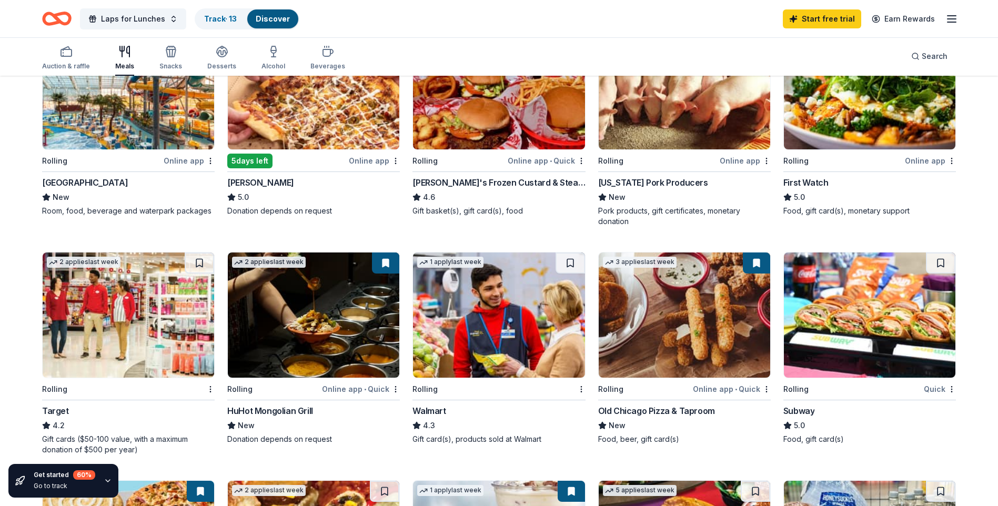
scroll to position [158, 0]
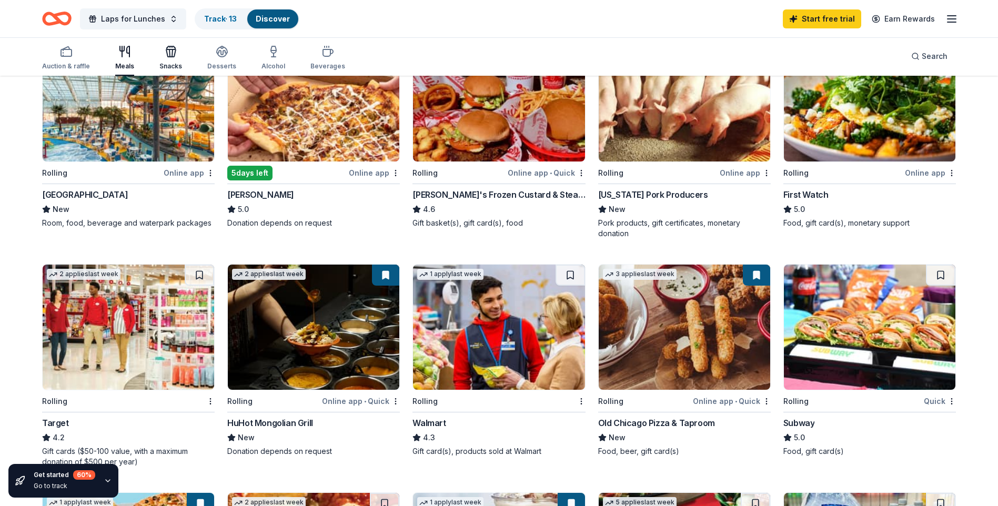
click at [160, 48] on div "button" at bounding box center [170, 51] width 23 height 13
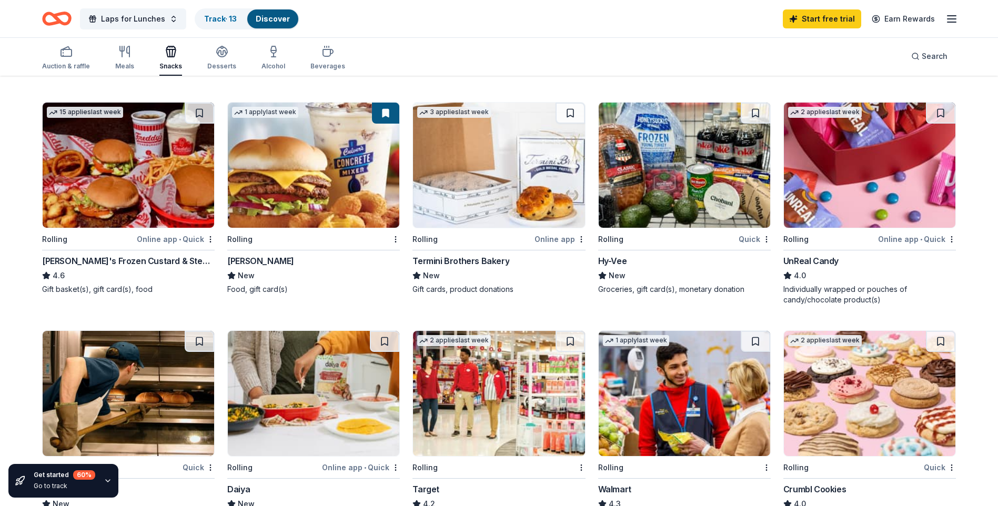
scroll to position [210, 0]
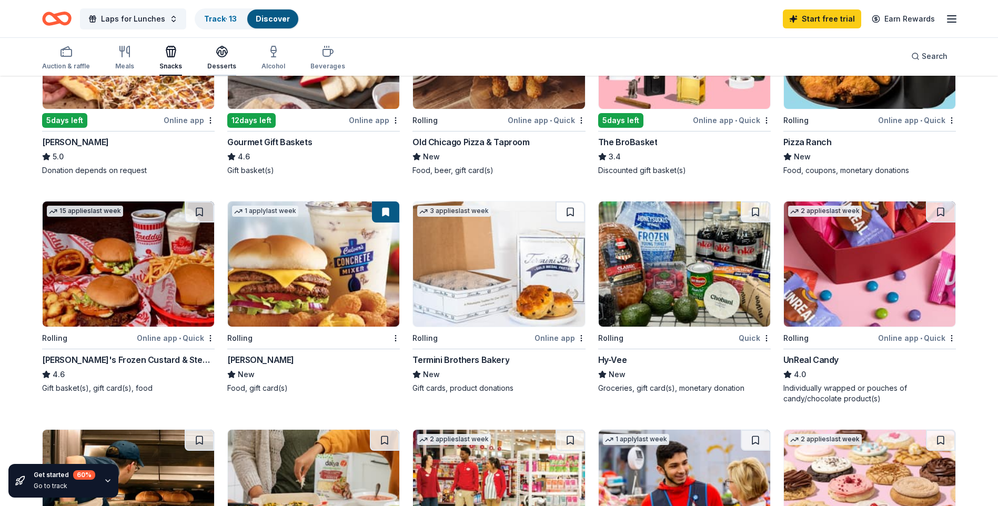
click at [219, 59] on div "Desserts" at bounding box center [221, 57] width 29 height 25
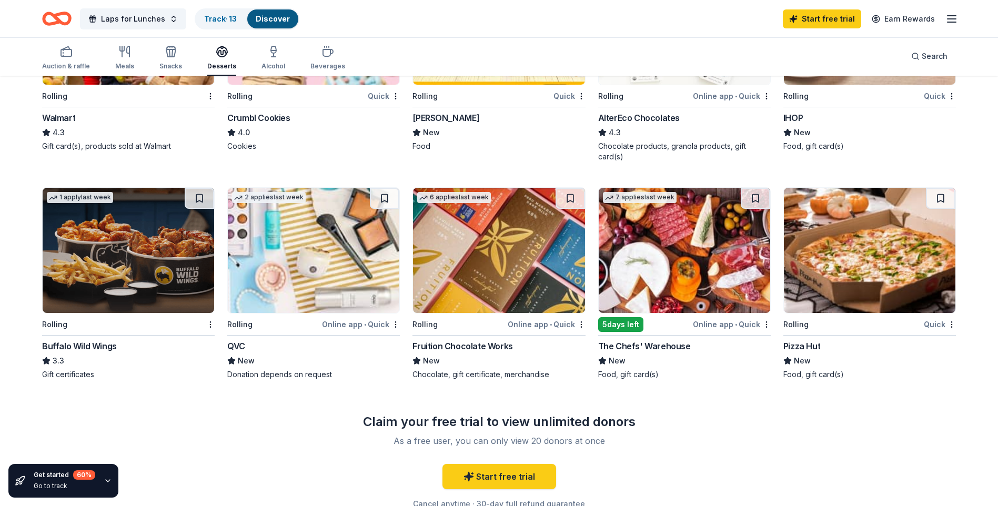
scroll to position [684, 0]
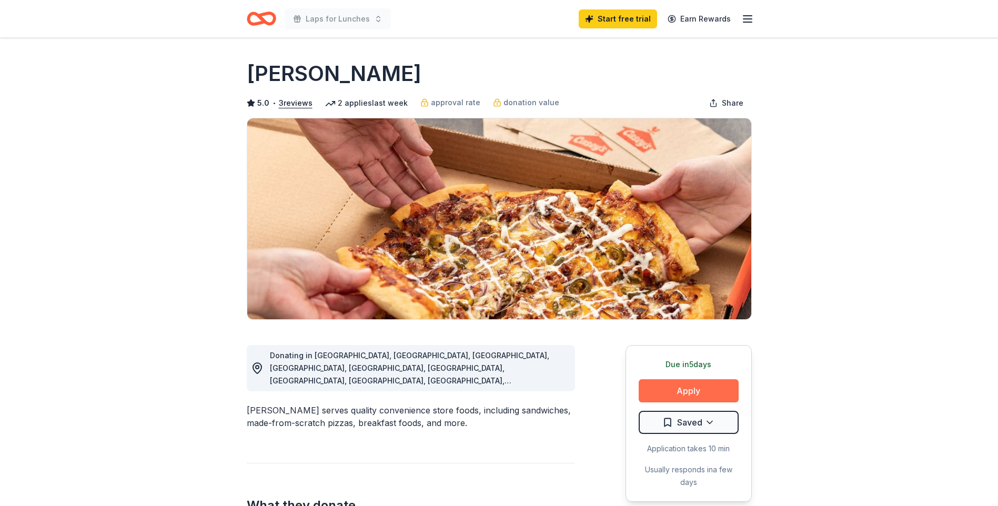
click at [690, 388] on button "Apply" at bounding box center [688, 390] width 100 height 23
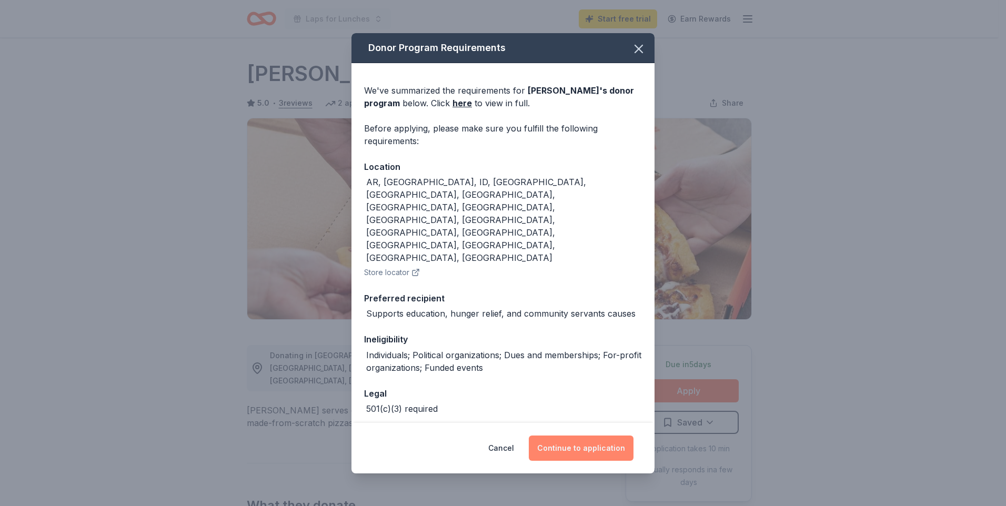
click at [587, 435] on button "Continue to application" at bounding box center [581, 447] width 105 height 25
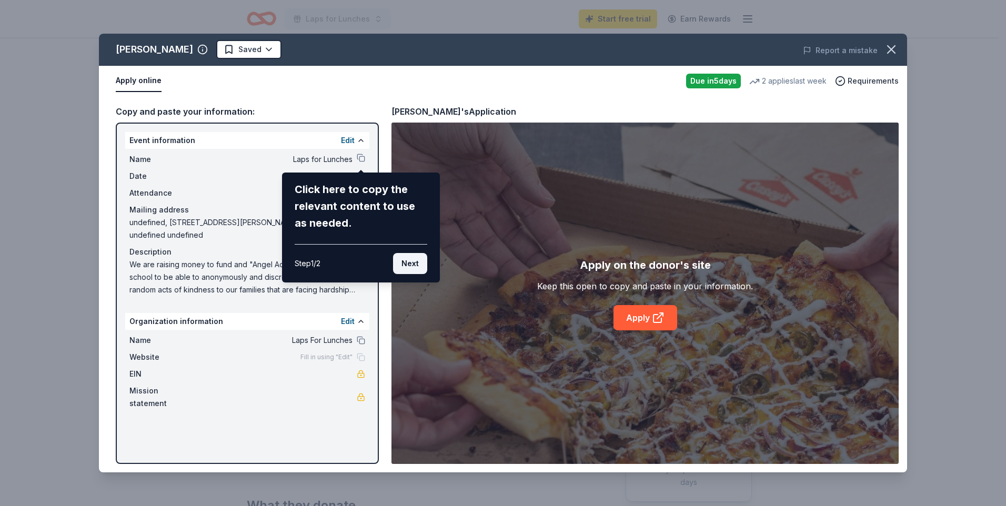
click at [411, 261] on button "Next" at bounding box center [410, 263] width 34 height 21
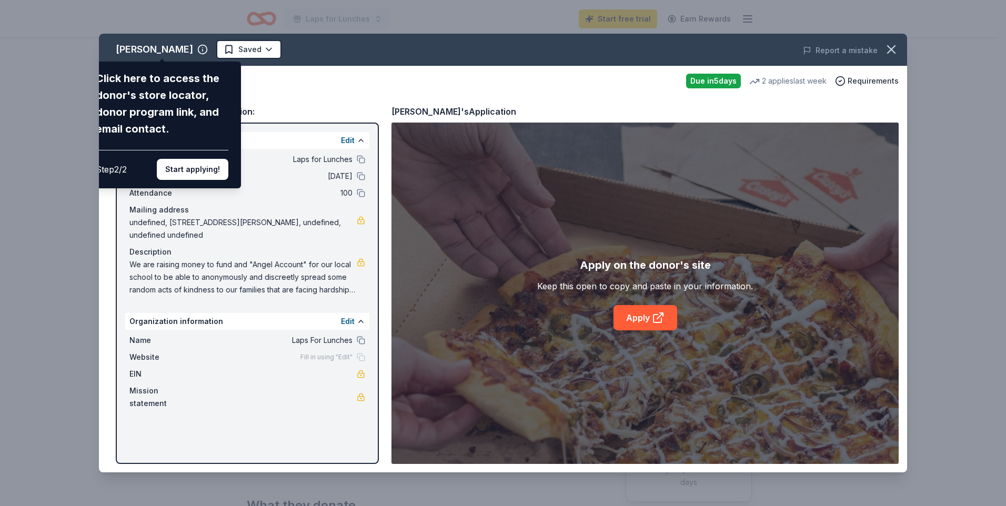
click at [221, 251] on div "Casey's Click here to access the donor's store locator, donor program link, and…" at bounding box center [503, 253] width 808 height 439
click at [202, 173] on button "Start applying!" at bounding box center [193, 169] width 72 height 21
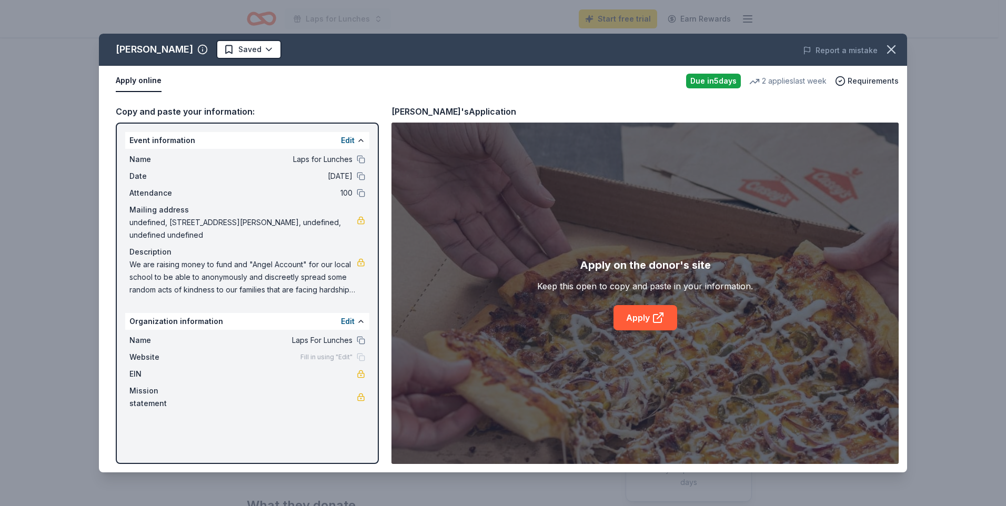
click at [361, 354] on div "Fill in using "Edit"" at bounding box center [332, 357] width 65 height 8
click at [350, 322] on button "Edit" at bounding box center [348, 321] width 14 height 13
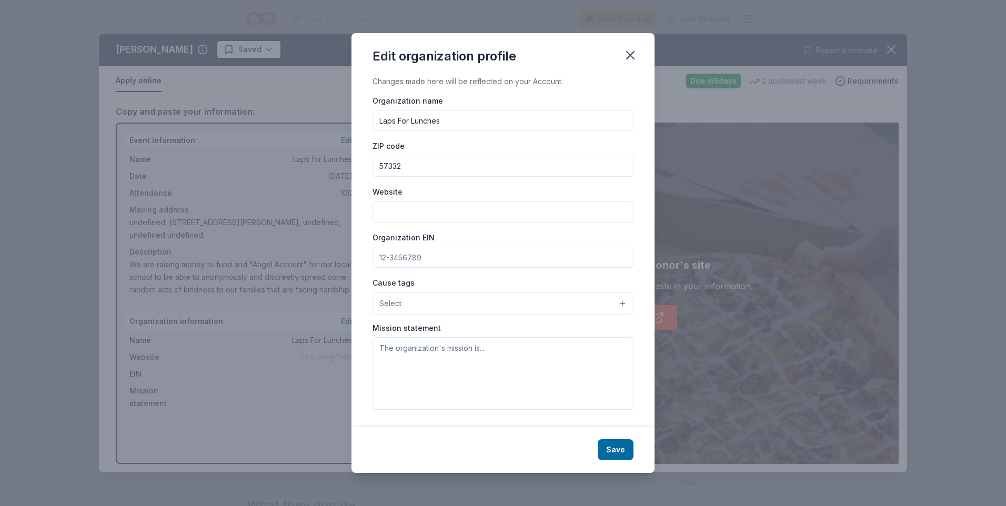
paste input "[URL][DOMAIN_NAME]"
type input "[URL][DOMAIN_NAME]"
click at [395, 311] on button "Select" at bounding box center [502, 303] width 261 height 22
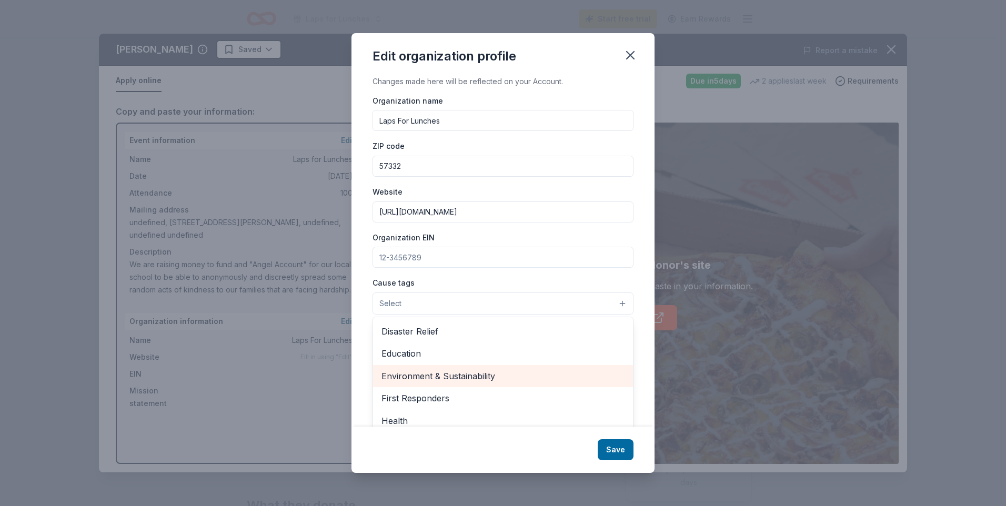
scroll to position [147, 0]
click at [457, 389] on span "Poverty & Hunger" at bounding box center [502, 384] width 243 height 14
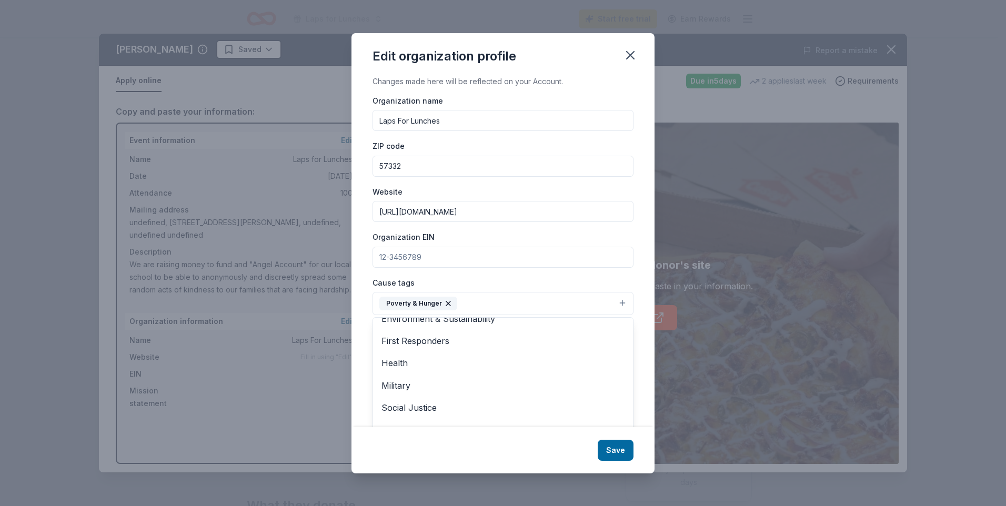
click at [364, 359] on div "Changes made here will be reflected on your Account. Organization name Laps For…" at bounding box center [502, 251] width 303 height 352
click at [616, 447] on button "Save" at bounding box center [615, 450] width 36 height 21
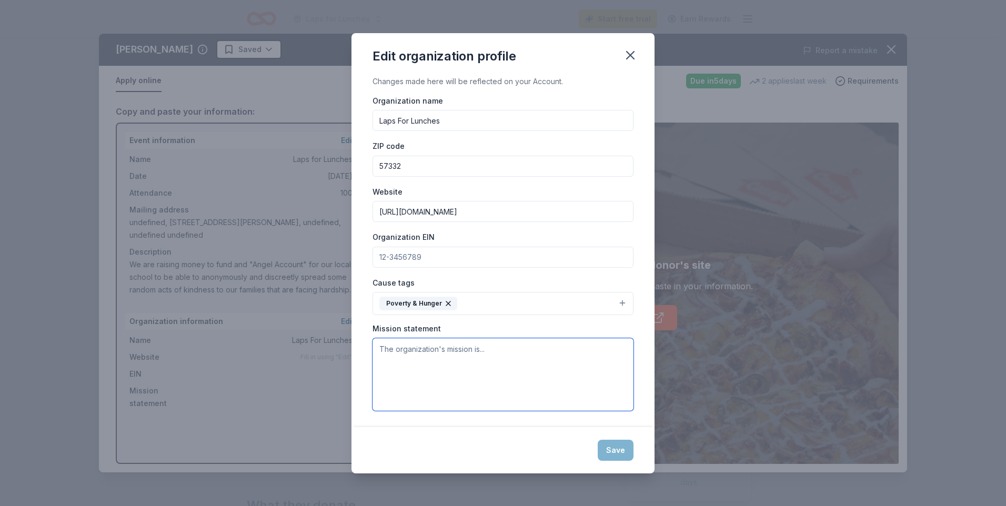
click at [450, 369] on textarea at bounding box center [502, 374] width 261 height 73
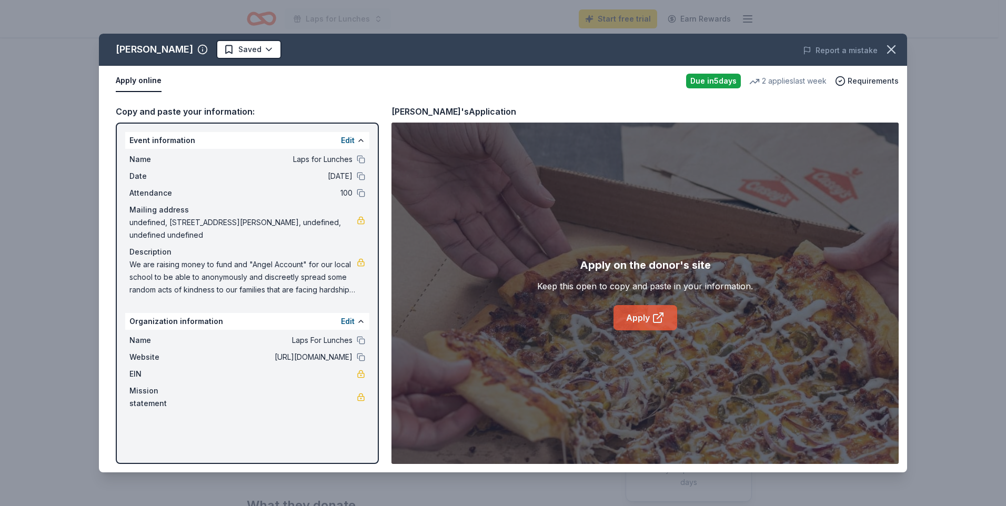
click at [634, 318] on link "Apply" at bounding box center [645, 317] width 64 height 25
click at [637, 319] on link "Apply" at bounding box center [645, 317] width 64 height 25
